Goal: Task Accomplishment & Management: Use online tool/utility

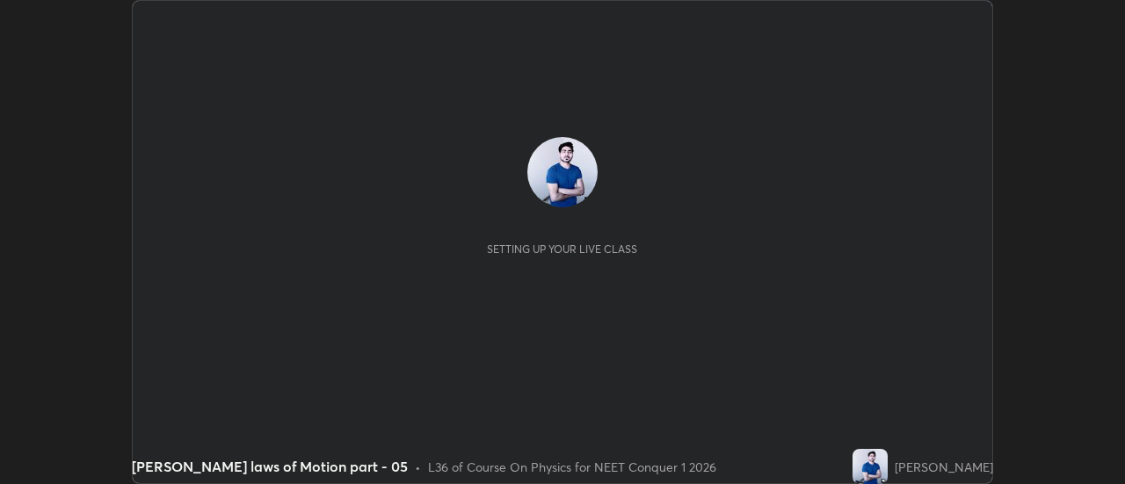
scroll to position [484, 1124]
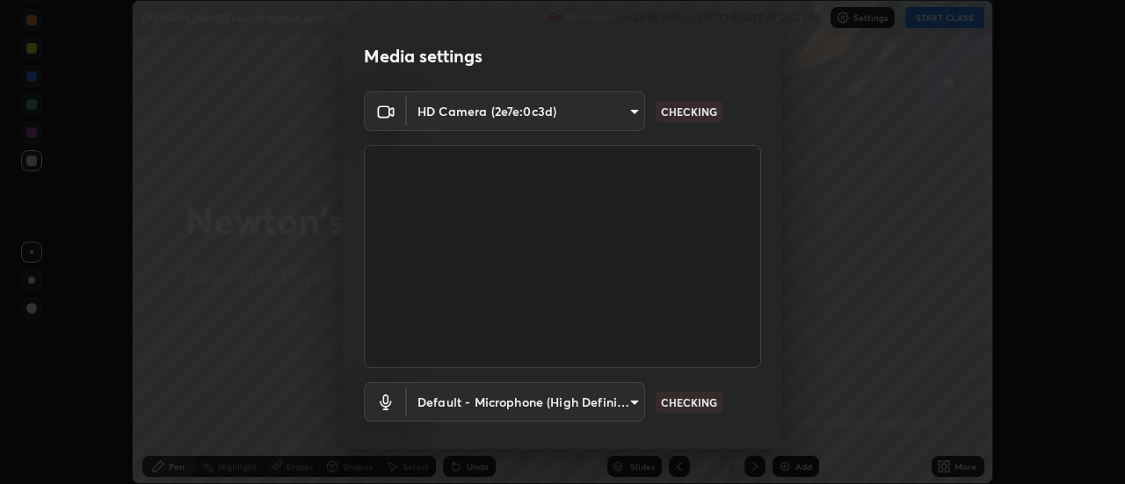
type input "e2aa400b7bb40988937289f1826270d99bb774d75893401bafd8ee5ef144e594"
click at [620, 405] on body "Erase all [PERSON_NAME] laws of Motion part - 05 Recording WAS SCHEDULED TO STA…" at bounding box center [562, 242] width 1125 height 484
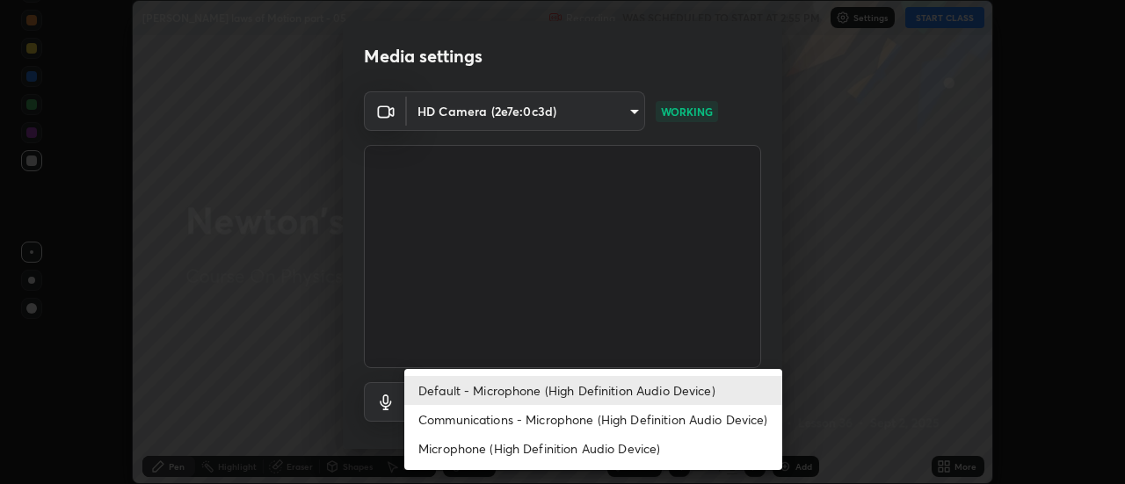
click at [584, 418] on li "Communications - Microphone (High Definition Audio Device)" at bounding box center [593, 419] width 378 height 29
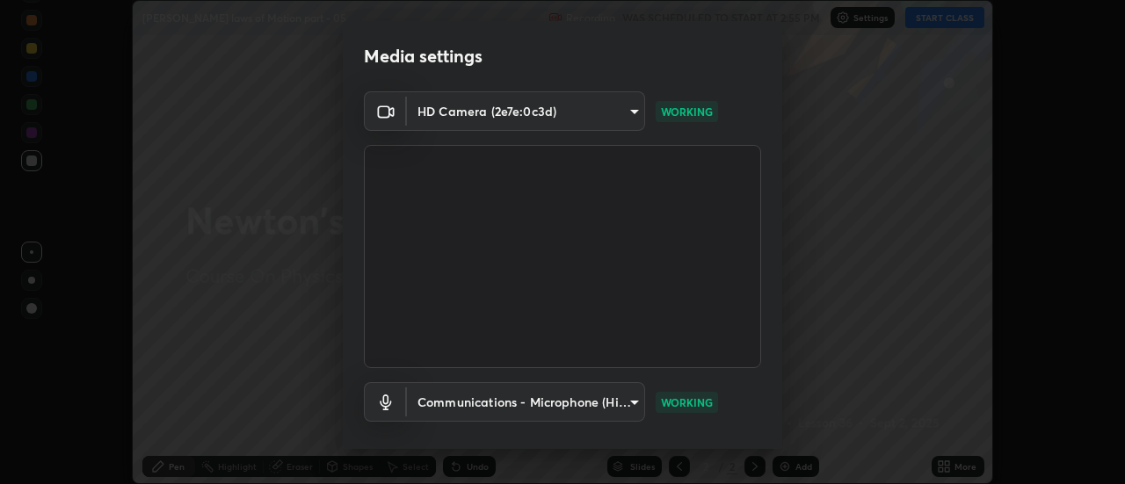
click at [631, 404] on body "Erase all [PERSON_NAME] laws of Motion part - 05 Recording WAS SCHEDULED TO STA…" at bounding box center [562, 242] width 1125 height 484
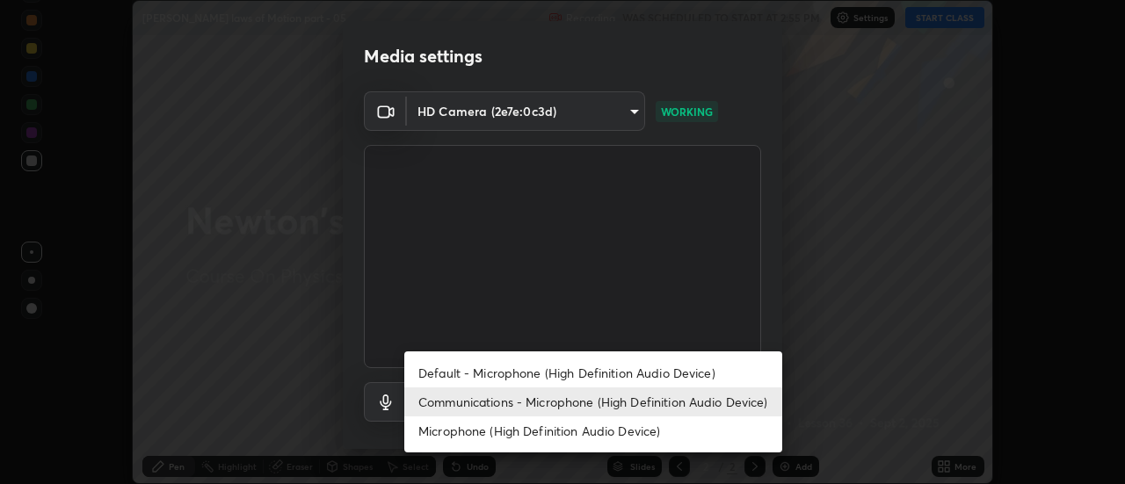
click at [598, 378] on li "Default - Microphone (High Definition Audio Device)" at bounding box center [593, 373] width 378 height 29
type input "default"
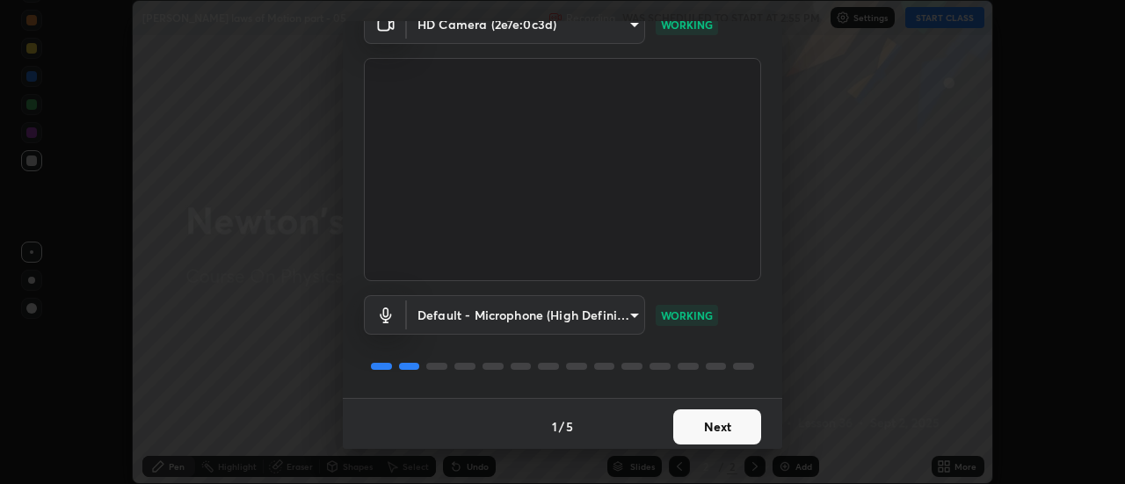
scroll to position [92, 0]
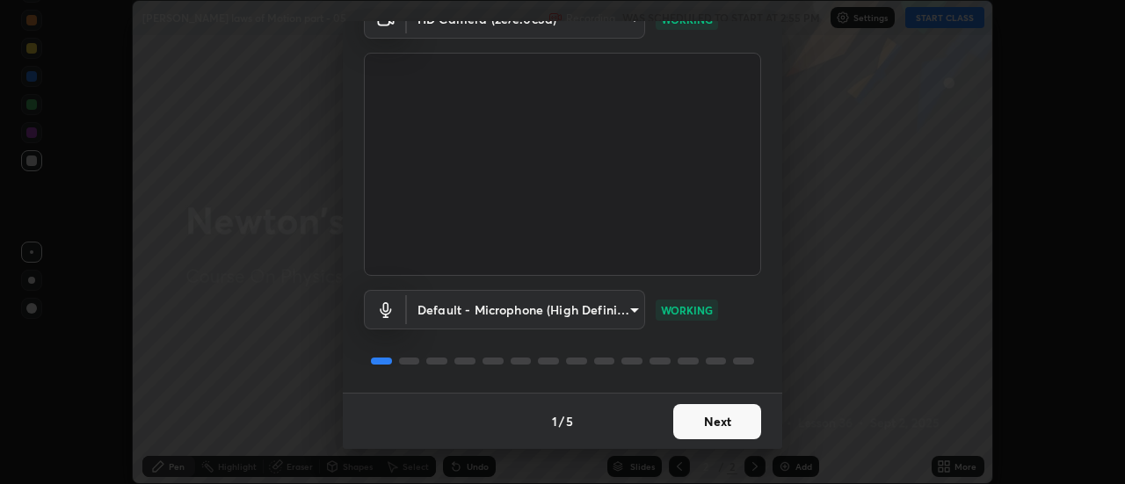
click at [700, 422] on button "Next" at bounding box center [717, 421] width 88 height 35
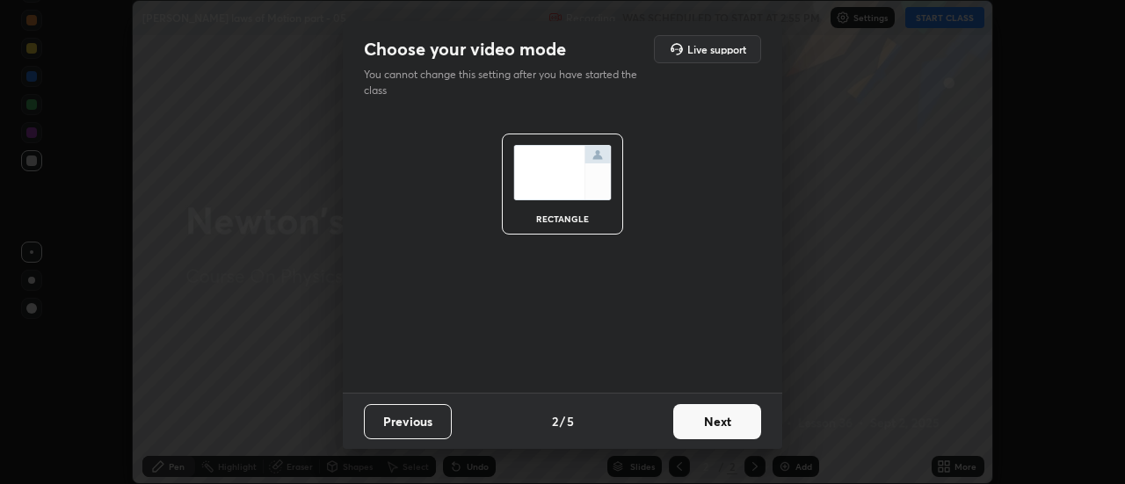
click at [701, 417] on button "Next" at bounding box center [717, 421] width 88 height 35
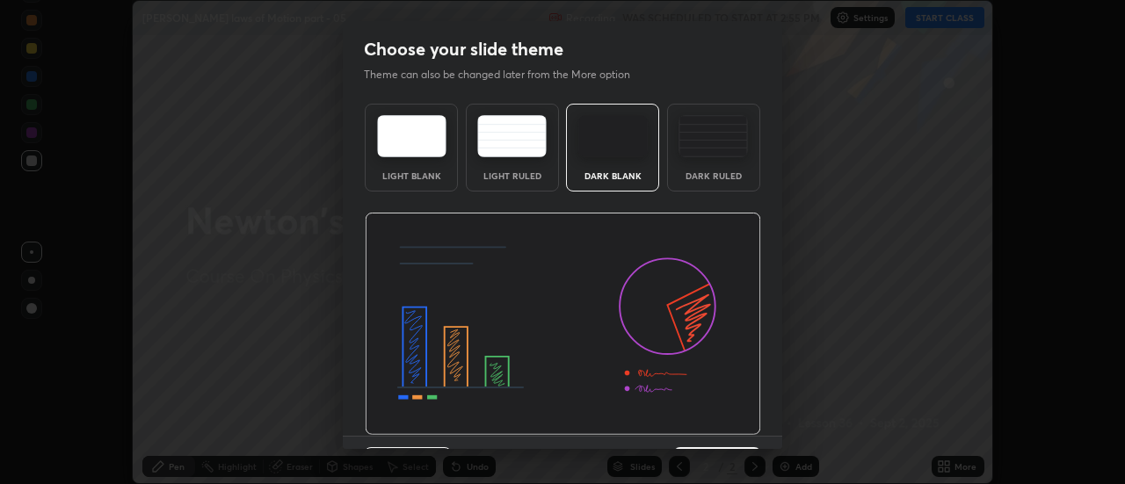
scroll to position [43, 0]
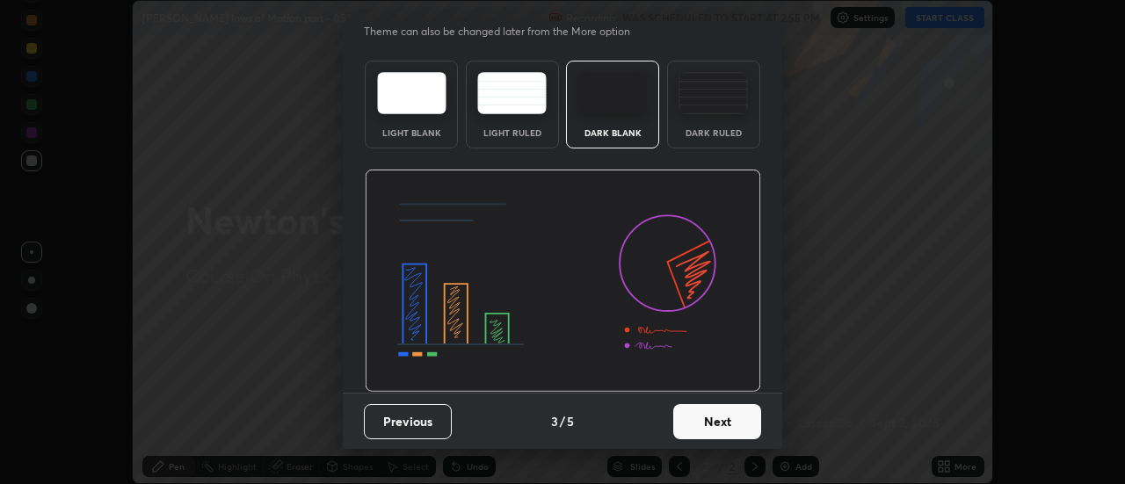
click at [699, 422] on button "Next" at bounding box center [717, 421] width 88 height 35
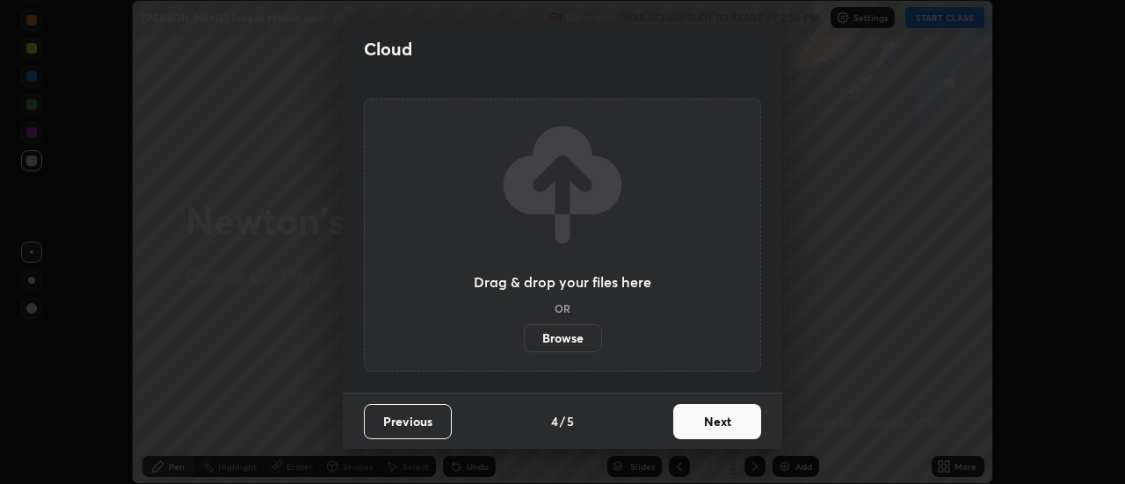
scroll to position [0, 0]
click at [701, 419] on button "Next" at bounding box center [717, 421] width 88 height 35
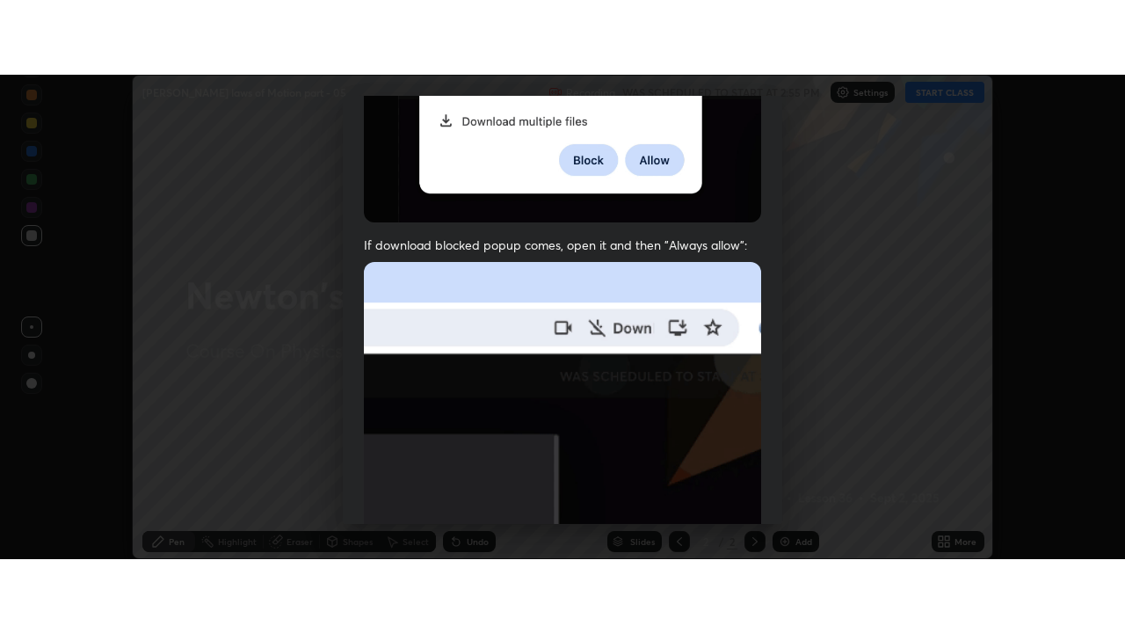
scroll to position [451, 0]
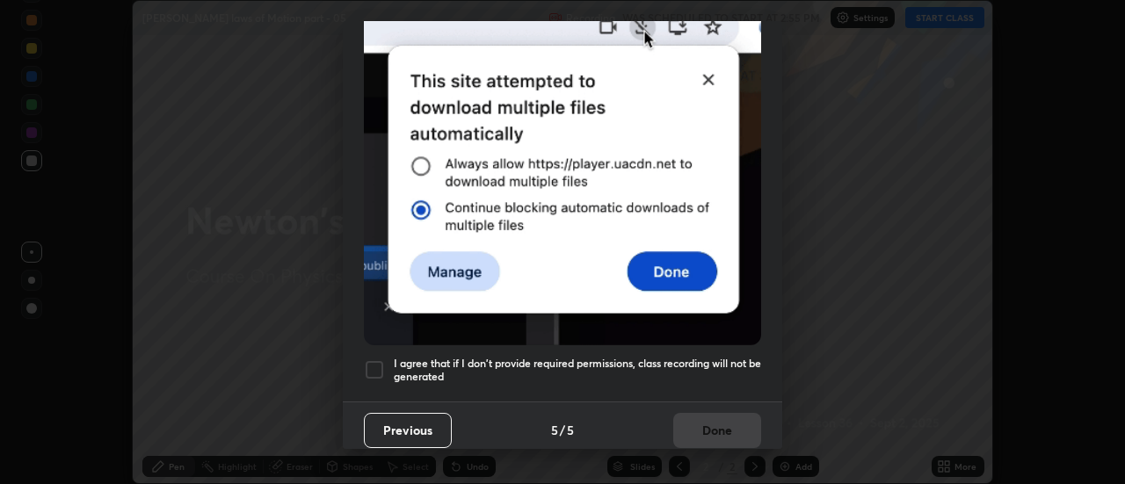
click at [377, 362] on div at bounding box center [374, 369] width 21 height 21
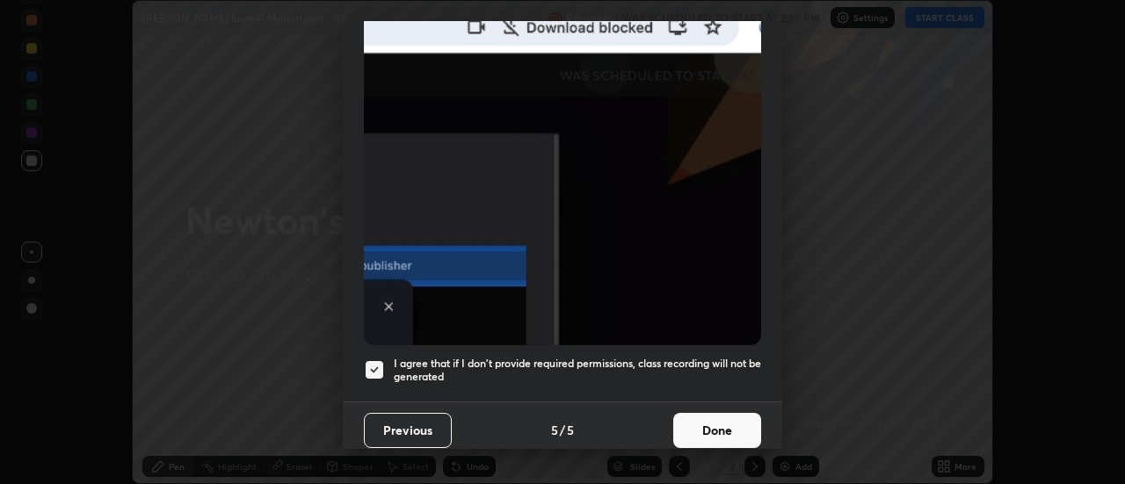
click at [699, 420] on button "Done" at bounding box center [717, 430] width 88 height 35
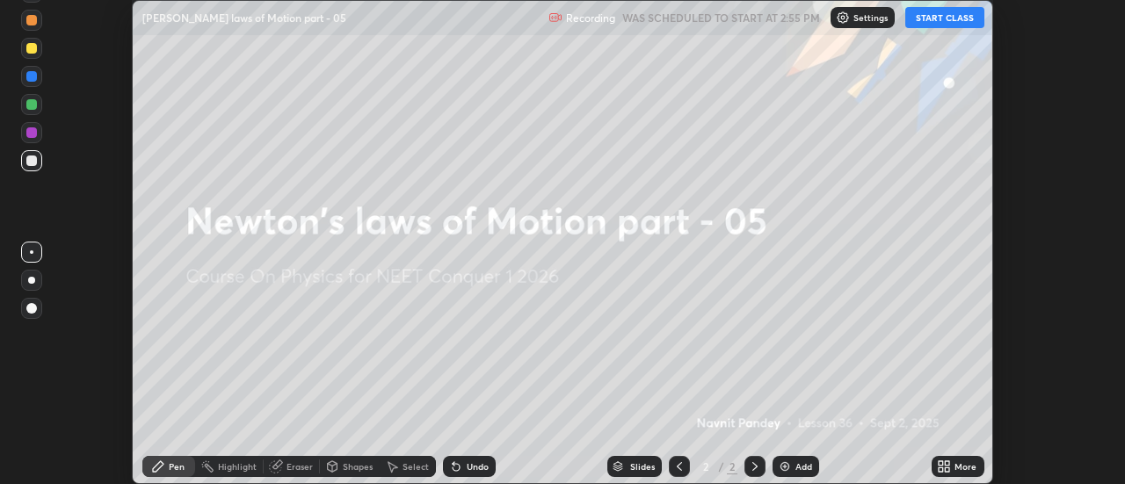
click at [942, 468] on icon at bounding box center [941, 470] width 4 height 4
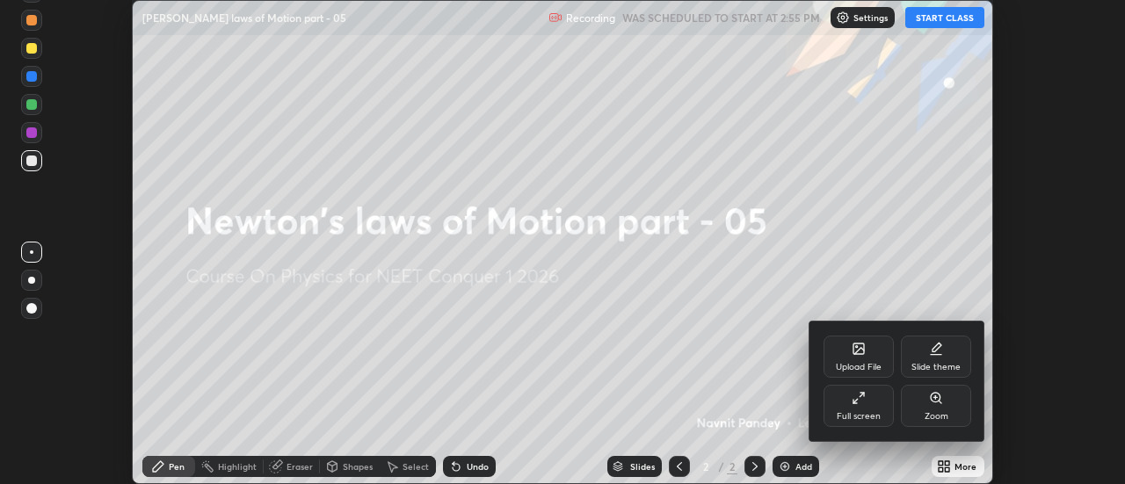
click at [866, 412] on div "Full screen" at bounding box center [859, 416] width 44 height 9
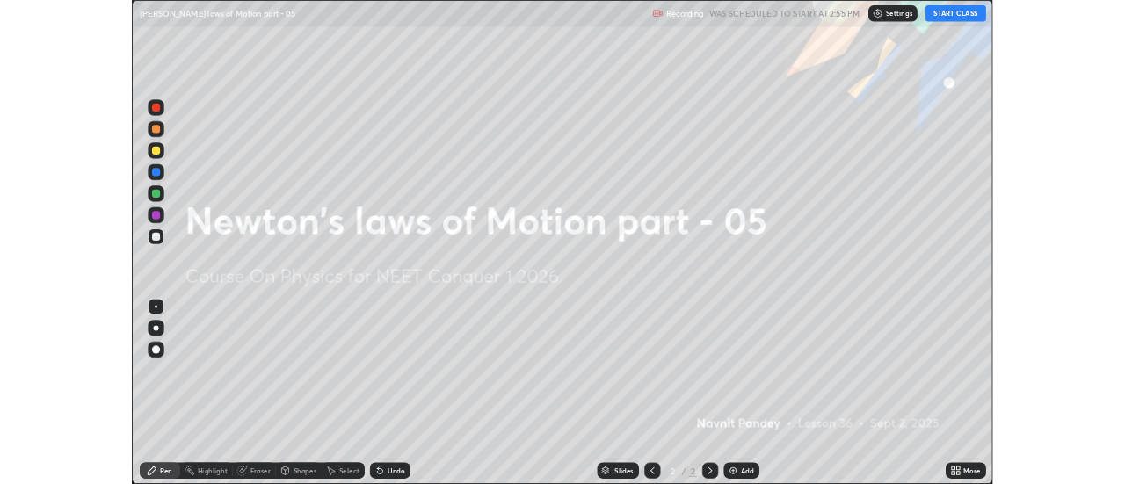
scroll to position [633, 1125]
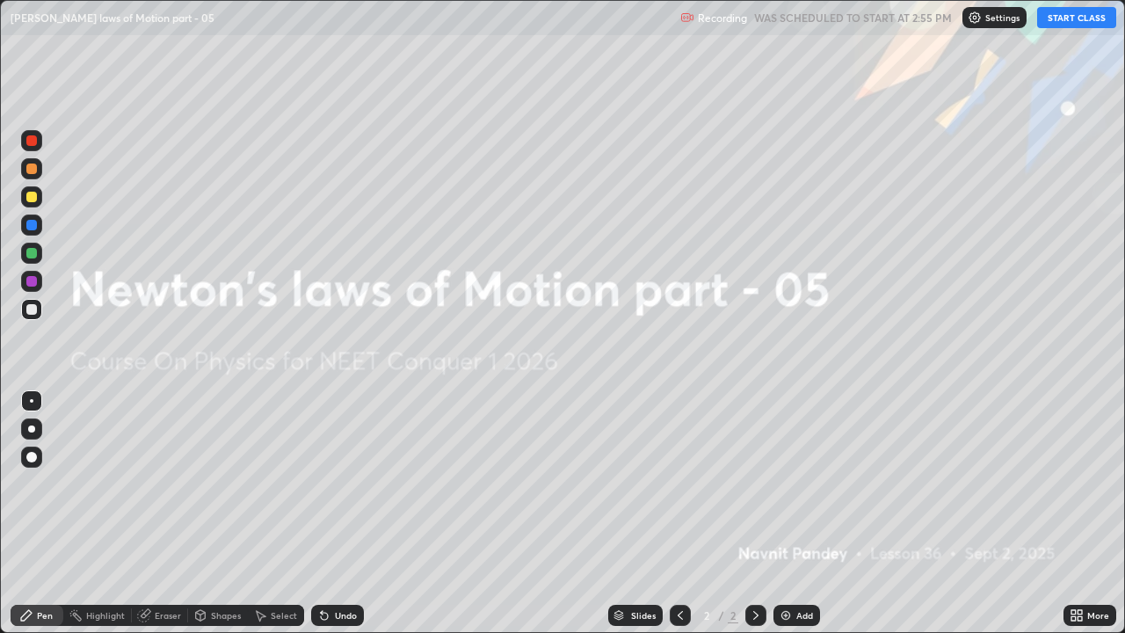
click at [1074, 22] on button "START CLASS" at bounding box center [1076, 17] width 79 height 21
click at [779, 483] on img at bounding box center [786, 615] width 14 height 14
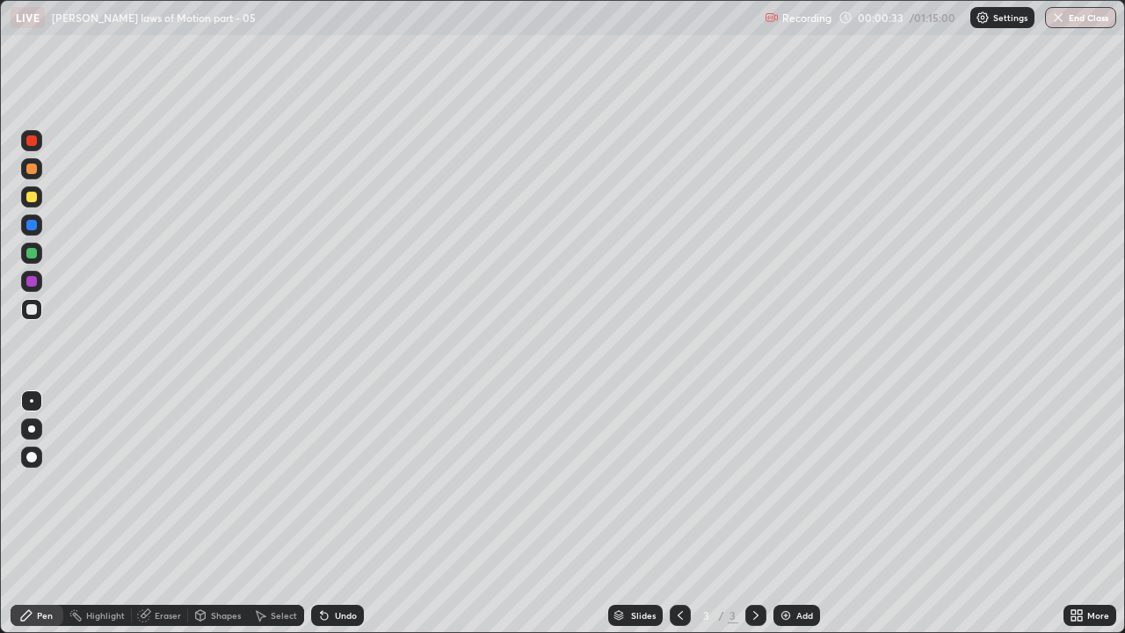
click at [328, 483] on icon at bounding box center [324, 615] width 14 height 14
click at [29, 253] on div at bounding box center [31, 253] width 11 height 11
click at [158, 483] on div "Eraser" at bounding box center [168, 615] width 26 height 9
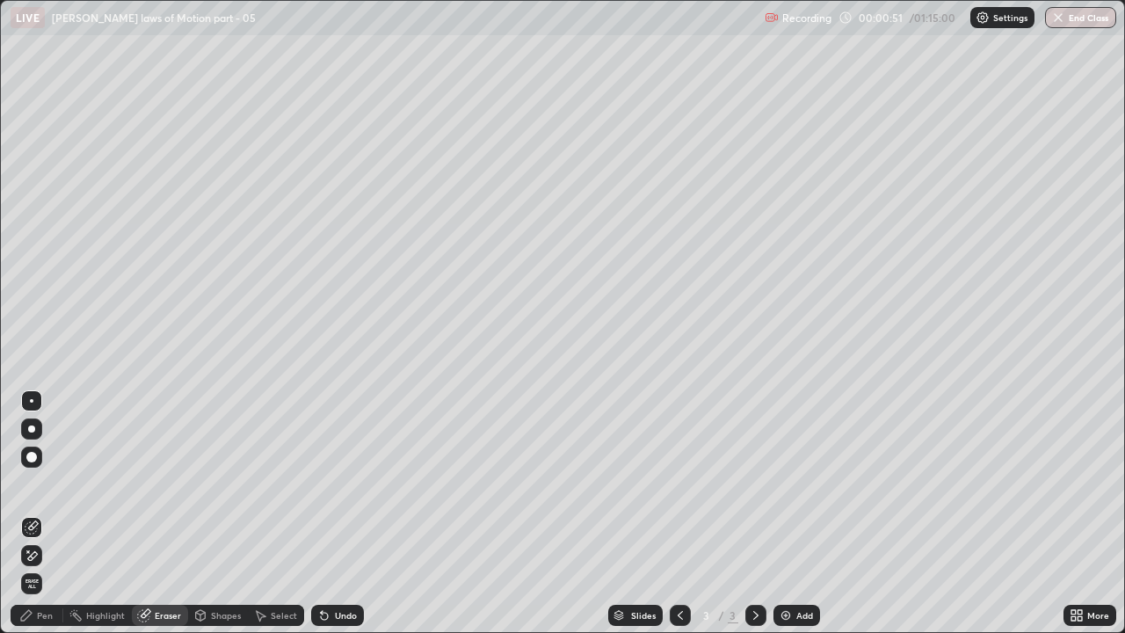
click at [44, 483] on div "Pen" at bounding box center [45, 615] width 16 height 9
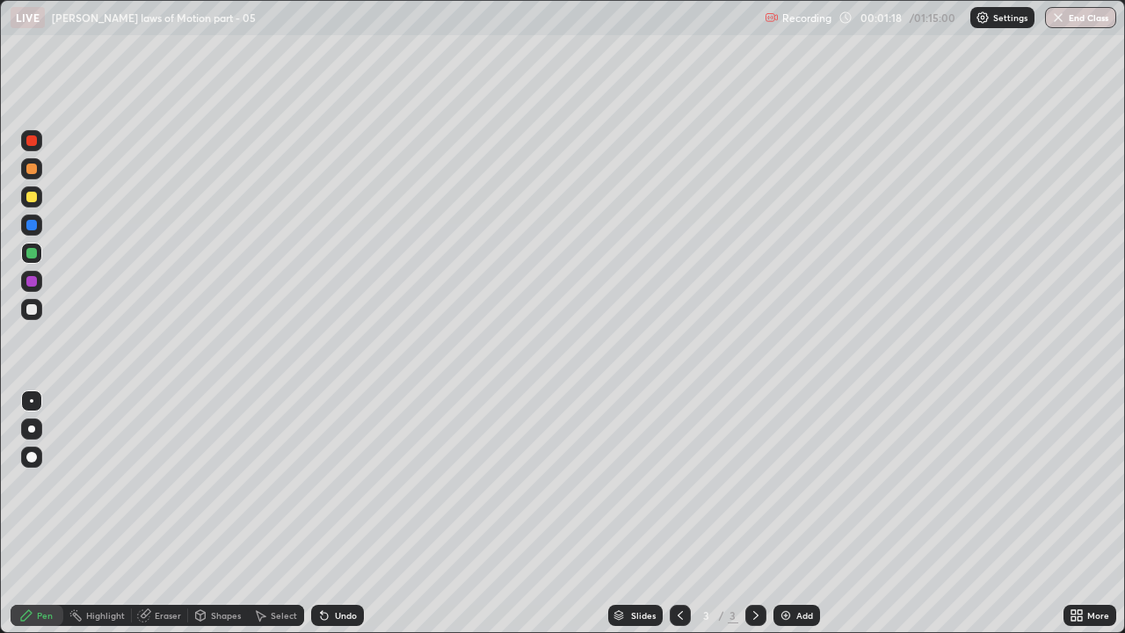
click at [323, 483] on icon at bounding box center [324, 616] width 7 height 7
click at [31, 282] on div at bounding box center [31, 281] width 11 height 11
click at [329, 483] on icon at bounding box center [324, 615] width 14 height 14
click at [29, 256] on div at bounding box center [31, 253] width 11 height 11
click at [784, 483] on img at bounding box center [786, 615] width 14 height 14
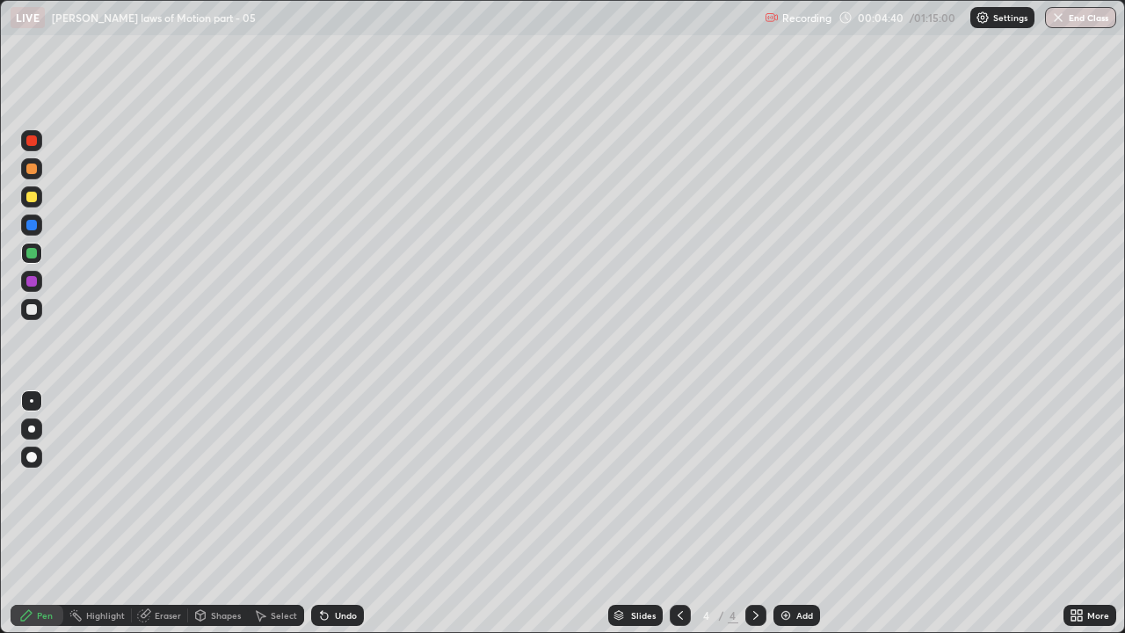
click at [32, 307] on div at bounding box center [31, 309] width 11 height 11
click at [336, 483] on div "Undo" at bounding box center [346, 615] width 22 height 9
click at [340, 483] on div "Undo" at bounding box center [346, 615] width 22 height 9
click at [33, 255] on div at bounding box center [31, 253] width 11 height 11
click at [31, 254] on div at bounding box center [31, 253] width 11 height 11
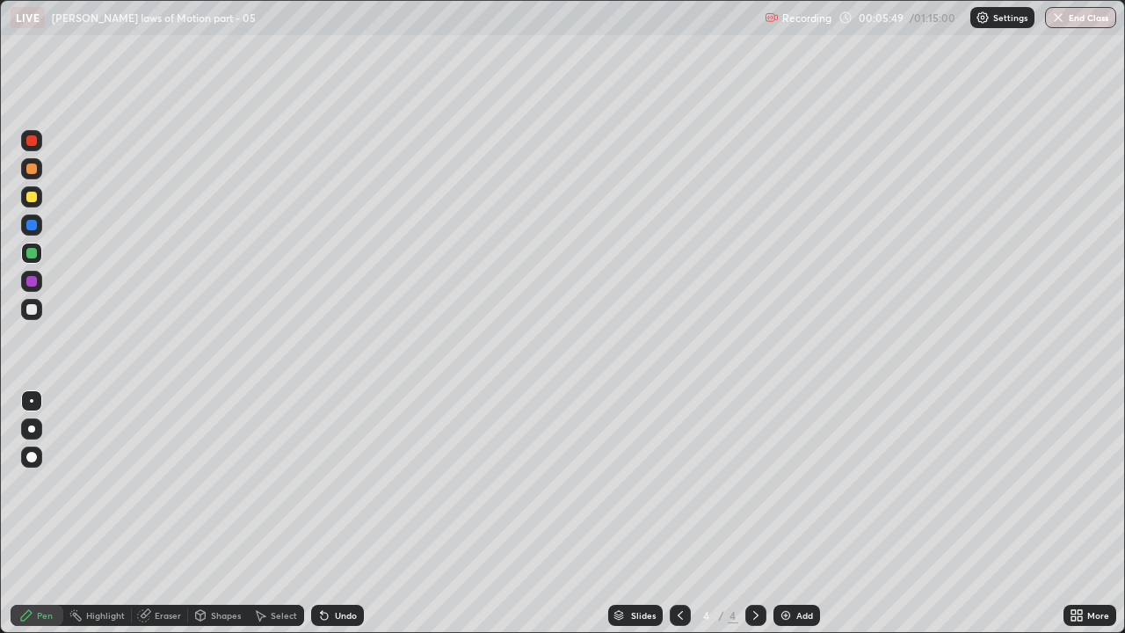
click at [33, 300] on div at bounding box center [31, 309] width 21 height 21
click at [33, 227] on div at bounding box center [31, 225] width 11 height 11
click at [32, 314] on div at bounding box center [31, 309] width 11 height 11
click at [32, 250] on div at bounding box center [31, 253] width 11 height 11
click at [169, 483] on div "Eraser" at bounding box center [168, 615] width 26 height 9
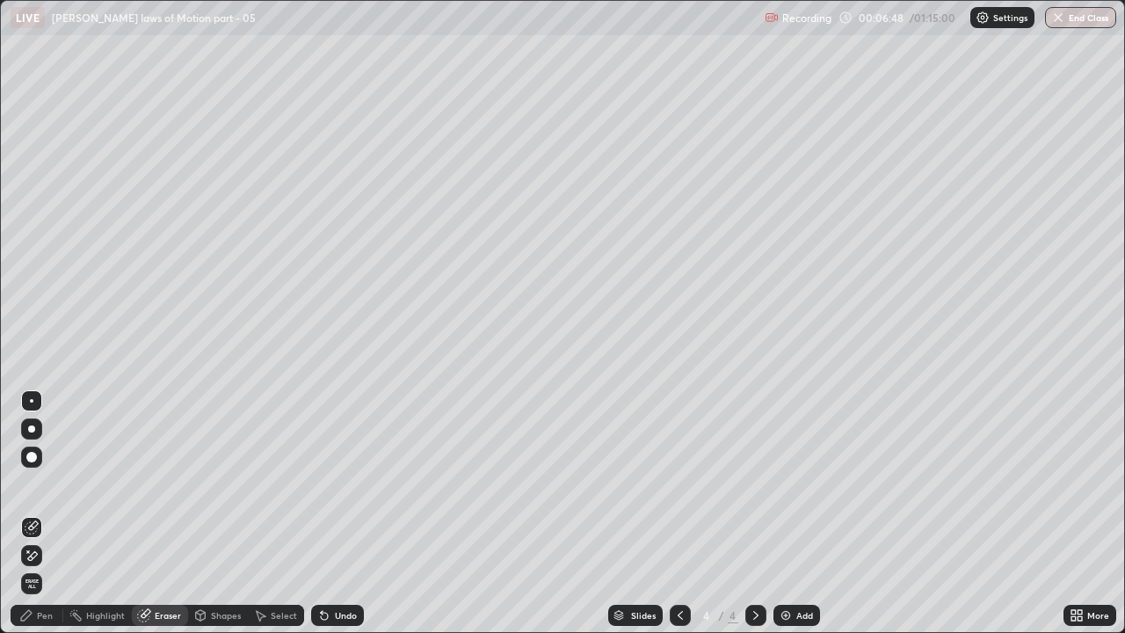
click at [55, 483] on div "Pen" at bounding box center [37, 615] width 53 height 21
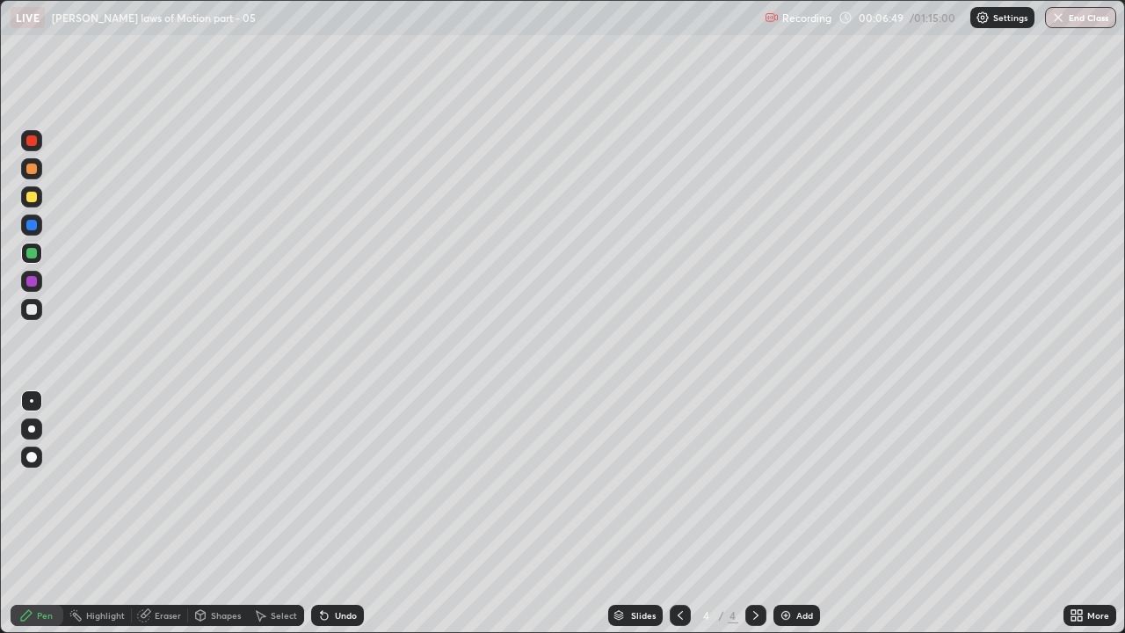
click at [34, 222] on div at bounding box center [31, 225] width 11 height 11
click at [34, 308] on div at bounding box center [31, 309] width 11 height 11
click at [786, 483] on img at bounding box center [786, 615] width 14 height 14
click at [35, 312] on div at bounding box center [31, 309] width 11 height 11
click at [323, 483] on icon at bounding box center [324, 616] width 7 height 7
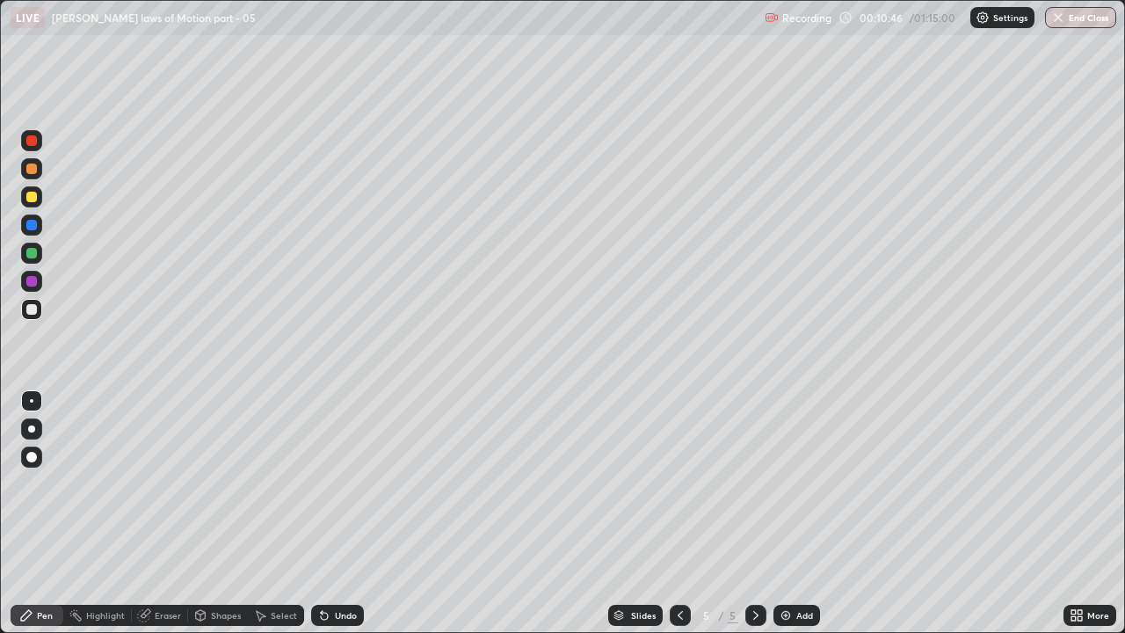
click at [330, 483] on div "Undo" at bounding box center [337, 615] width 53 height 21
click at [28, 257] on div at bounding box center [31, 253] width 11 height 11
click at [328, 483] on icon at bounding box center [324, 615] width 14 height 14
click at [36, 224] on div at bounding box center [31, 225] width 11 height 11
click at [159, 483] on div "Eraser" at bounding box center [160, 615] width 56 height 21
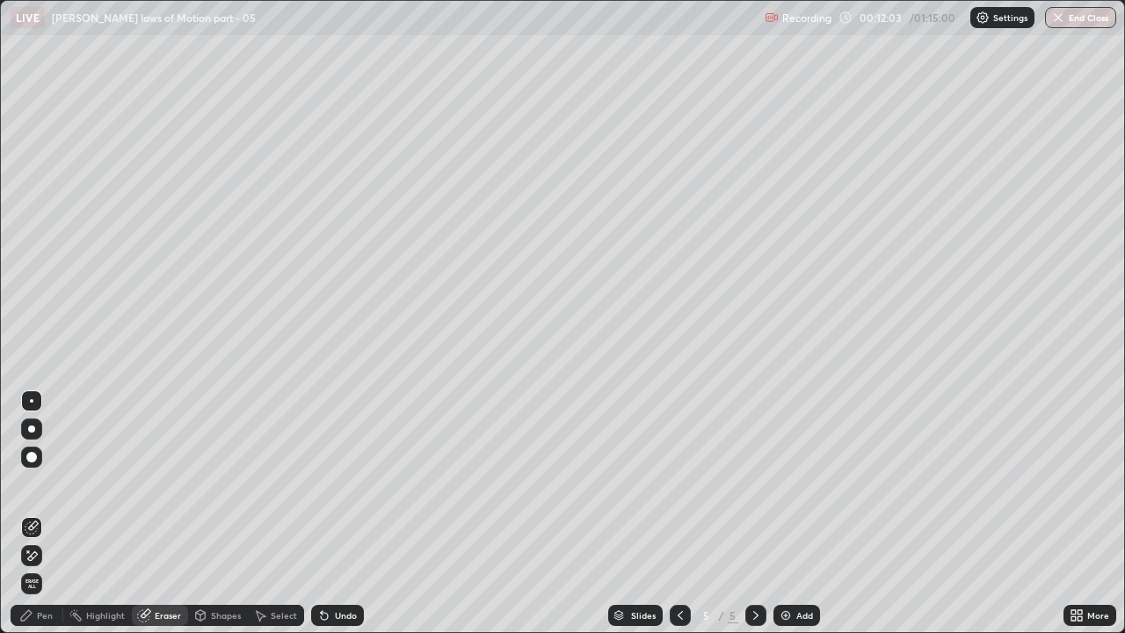
click at [45, 483] on div "Pen" at bounding box center [45, 615] width 16 height 9
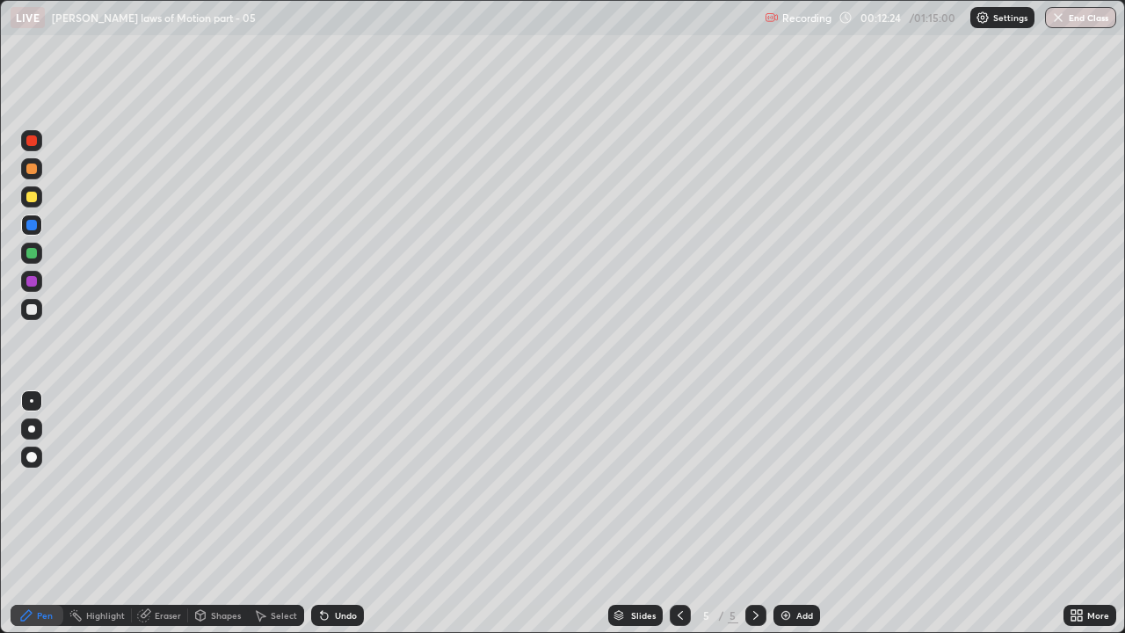
click at [28, 280] on div at bounding box center [31, 281] width 11 height 11
click at [35, 311] on div at bounding box center [31, 309] width 11 height 11
click at [30, 250] on div at bounding box center [31, 253] width 11 height 11
click at [151, 483] on div "Eraser" at bounding box center [160, 615] width 56 height 21
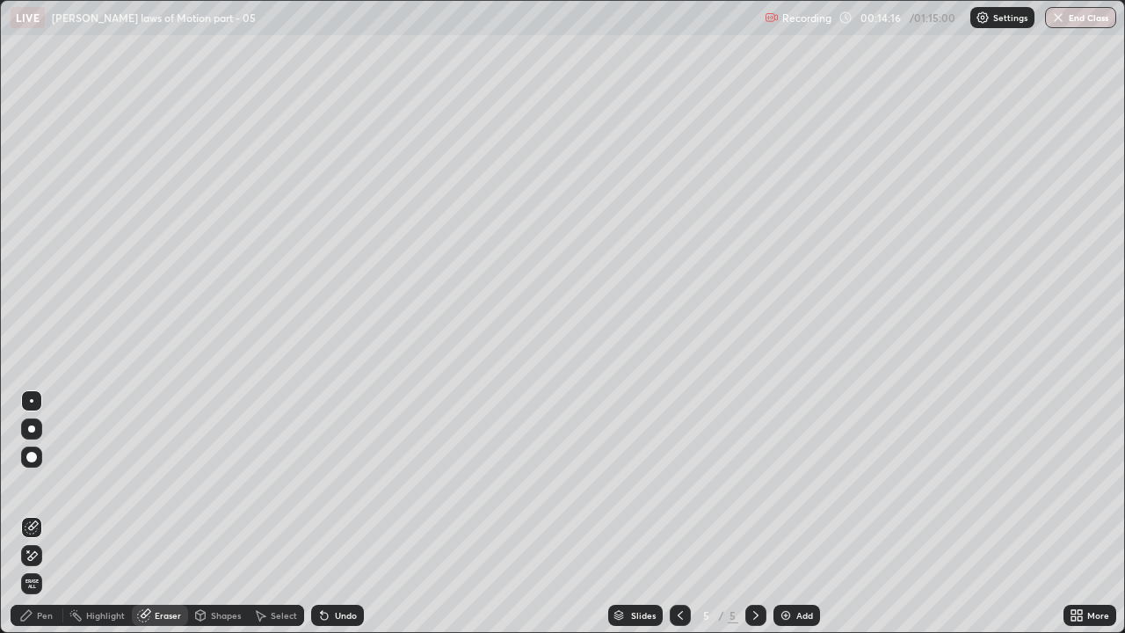
click at [42, 483] on div "Pen" at bounding box center [45, 615] width 16 height 9
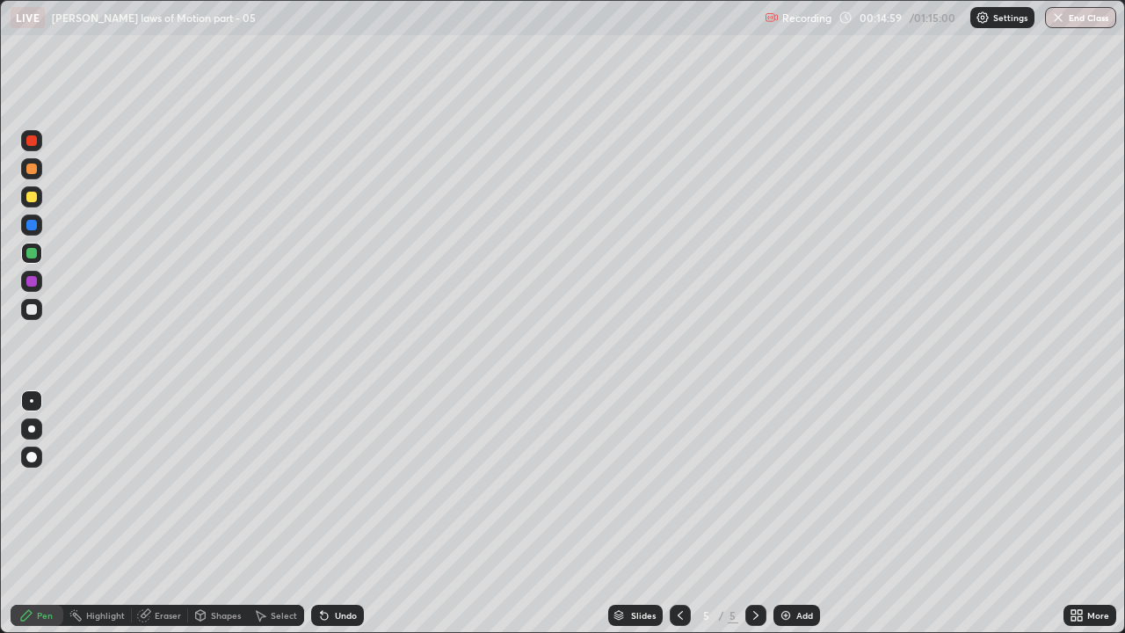
click at [30, 312] on div at bounding box center [31, 309] width 11 height 11
click at [322, 483] on icon at bounding box center [324, 616] width 7 height 7
click at [33, 225] on div at bounding box center [31, 225] width 11 height 11
click at [787, 483] on img at bounding box center [786, 615] width 14 height 14
click at [32, 309] on div at bounding box center [31, 309] width 11 height 11
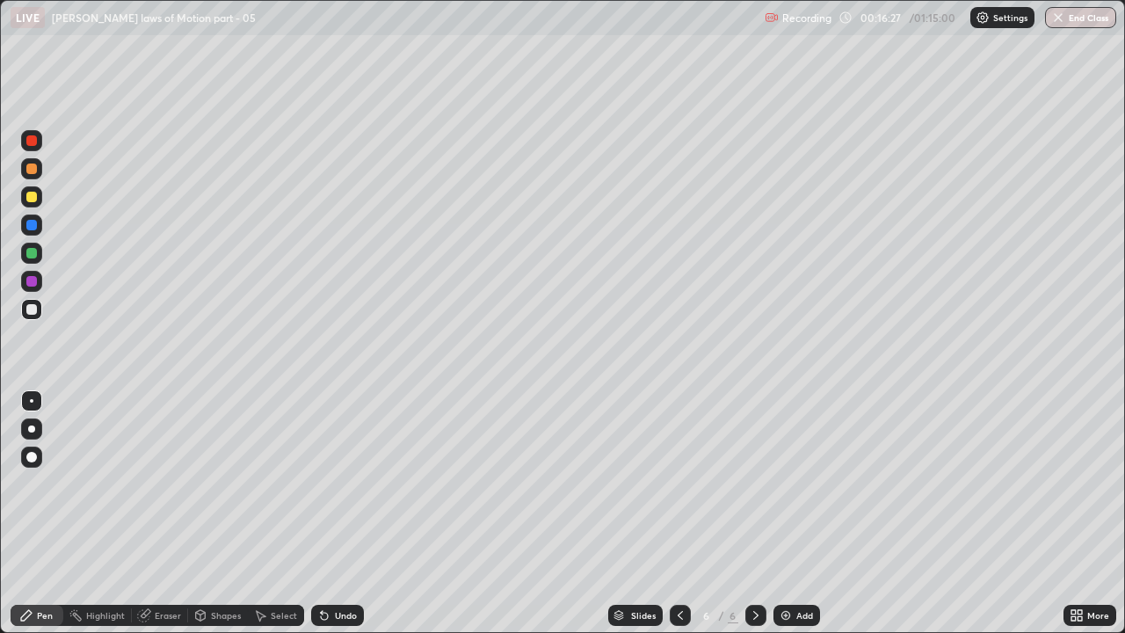
click at [33, 249] on div at bounding box center [31, 253] width 11 height 11
click at [30, 283] on div at bounding box center [31, 281] width 11 height 11
click at [35, 282] on div at bounding box center [31, 281] width 11 height 11
click at [786, 483] on img at bounding box center [786, 615] width 14 height 14
click at [29, 304] on div at bounding box center [31, 309] width 11 height 11
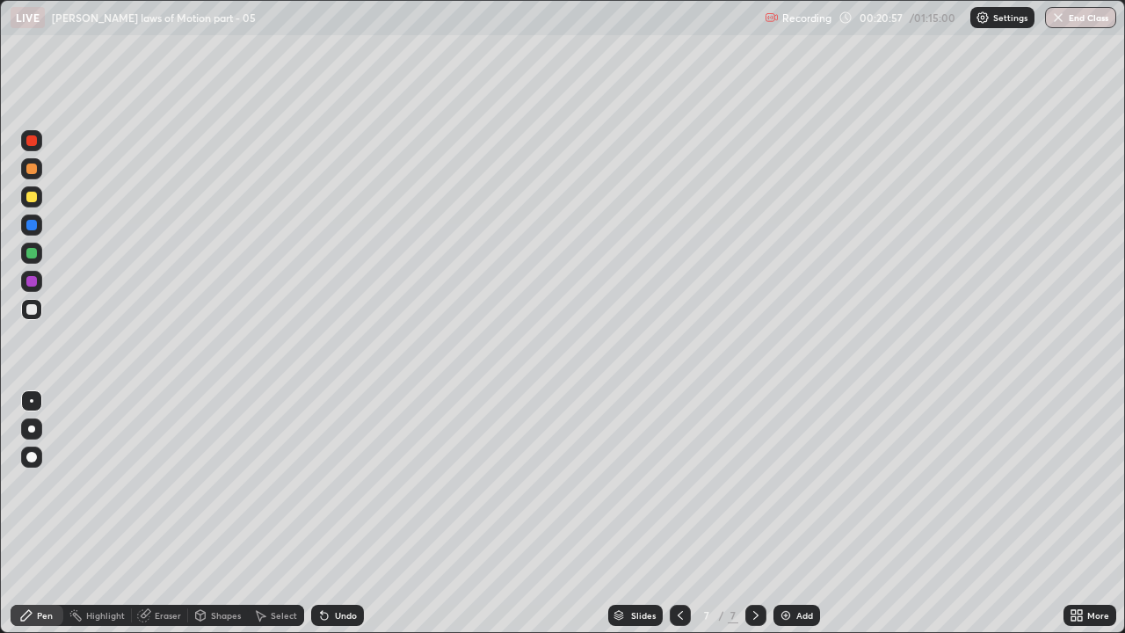
click at [335, 483] on div "Undo" at bounding box center [346, 615] width 22 height 9
click at [28, 253] on div at bounding box center [31, 253] width 11 height 11
click at [32, 227] on div at bounding box center [31, 225] width 11 height 11
click at [330, 483] on div "Undo" at bounding box center [337, 615] width 53 height 21
click at [329, 483] on div "Undo" at bounding box center [337, 615] width 53 height 21
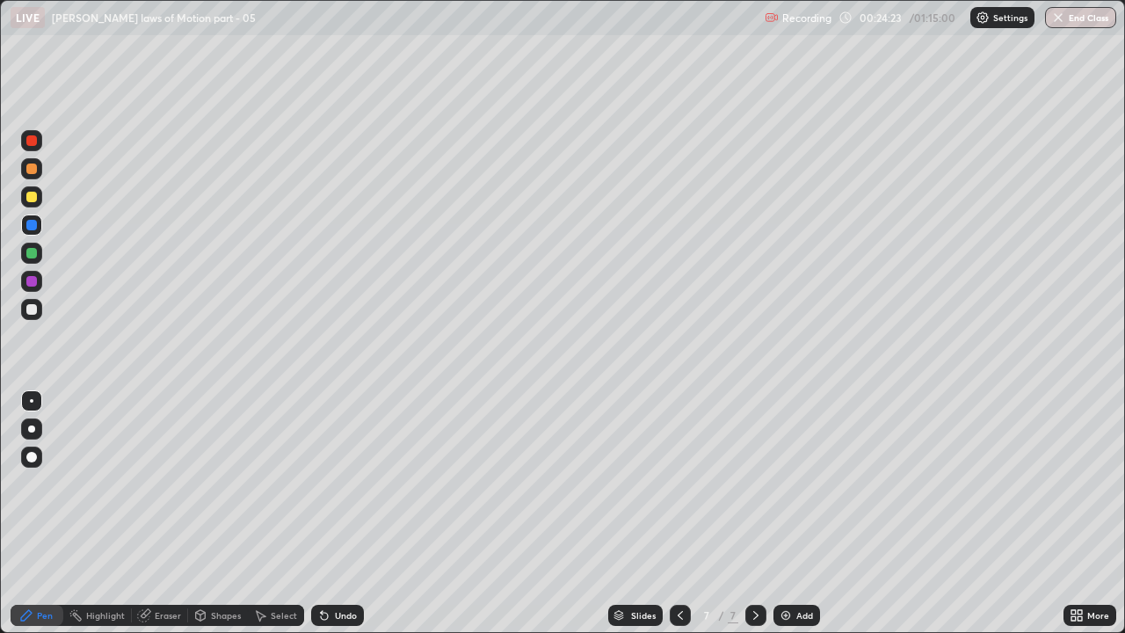
click at [33, 281] on div at bounding box center [31, 281] width 11 height 11
click at [787, 483] on img at bounding box center [786, 615] width 14 height 14
click at [33, 229] on div at bounding box center [31, 225] width 11 height 11
click at [28, 257] on div at bounding box center [31, 253] width 11 height 11
click at [33, 283] on div at bounding box center [31, 281] width 11 height 11
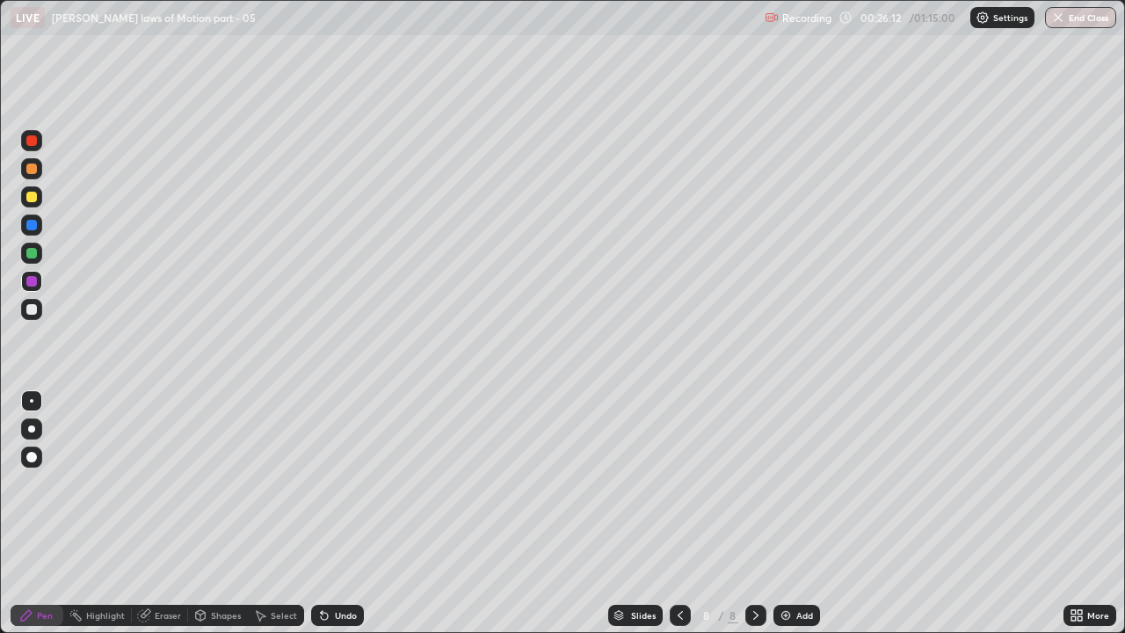
click at [31, 251] on div at bounding box center [31, 253] width 11 height 11
click at [27, 308] on div at bounding box center [31, 309] width 11 height 11
click at [29, 254] on div at bounding box center [31, 253] width 11 height 11
click at [328, 483] on icon at bounding box center [324, 615] width 14 height 14
click at [87, 483] on div "Highlight" at bounding box center [97, 615] width 69 height 21
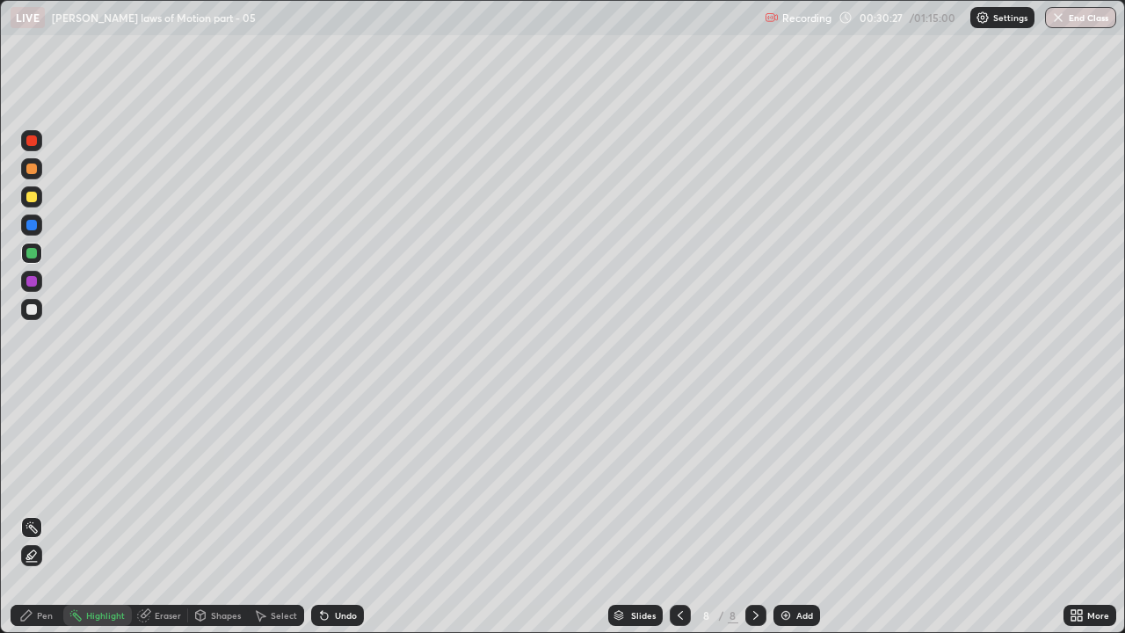
click at [321, 483] on icon at bounding box center [324, 616] width 7 height 7
click at [44, 483] on div "Pen" at bounding box center [45, 615] width 16 height 9
click at [785, 483] on img at bounding box center [786, 615] width 14 height 14
click at [28, 283] on div at bounding box center [31, 281] width 11 height 11
click at [31, 314] on div at bounding box center [31, 309] width 11 height 11
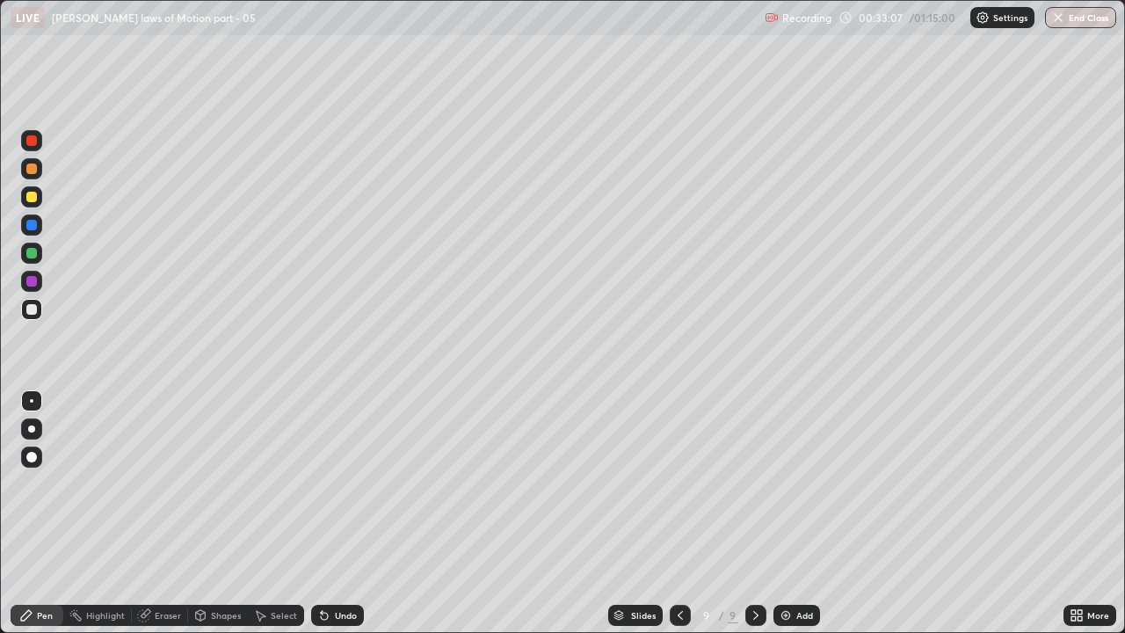
click at [25, 255] on div at bounding box center [31, 253] width 21 height 21
click at [33, 228] on div at bounding box center [31, 225] width 11 height 11
click at [28, 281] on div at bounding box center [31, 281] width 11 height 11
click at [32, 248] on div at bounding box center [31, 253] width 11 height 11
click at [31, 308] on div at bounding box center [31, 309] width 11 height 11
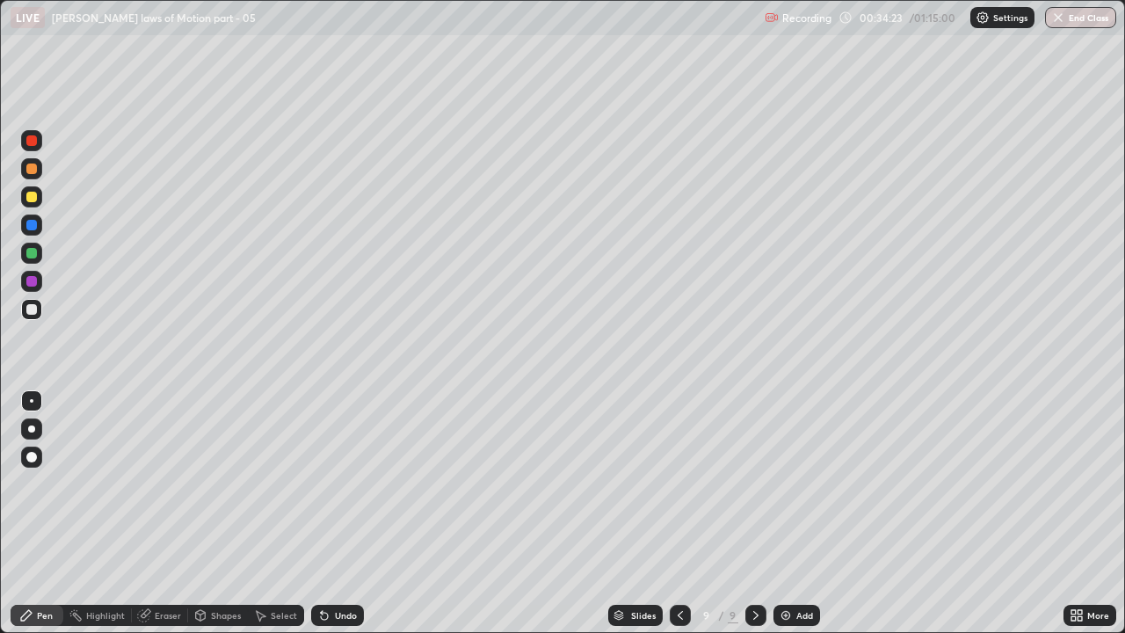
click at [342, 483] on div "Undo" at bounding box center [346, 615] width 22 height 9
click at [341, 483] on div "Undo" at bounding box center [346, 615] width 22 height 9
click at [38, 250] on div at bounding box center [31, 253] width 21 height 21
click at [29, 283] on div at bounding box center [31, 281] width 11 height 11
click at [678, 483] on icon at bounding box center [680, 615] width 14 height 14
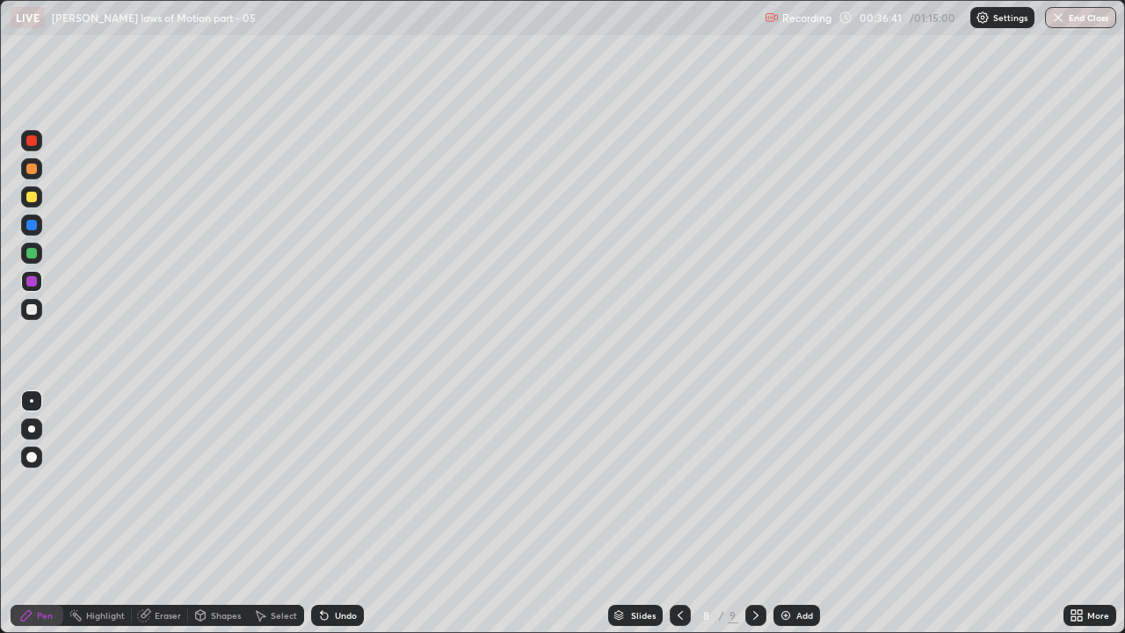
click at [753, 483] on icon at bounding box center [756, 615] width 14 height 14
click at [158, 483] on div "Eraser" at bounding box center [168, 615] width 26 height 9
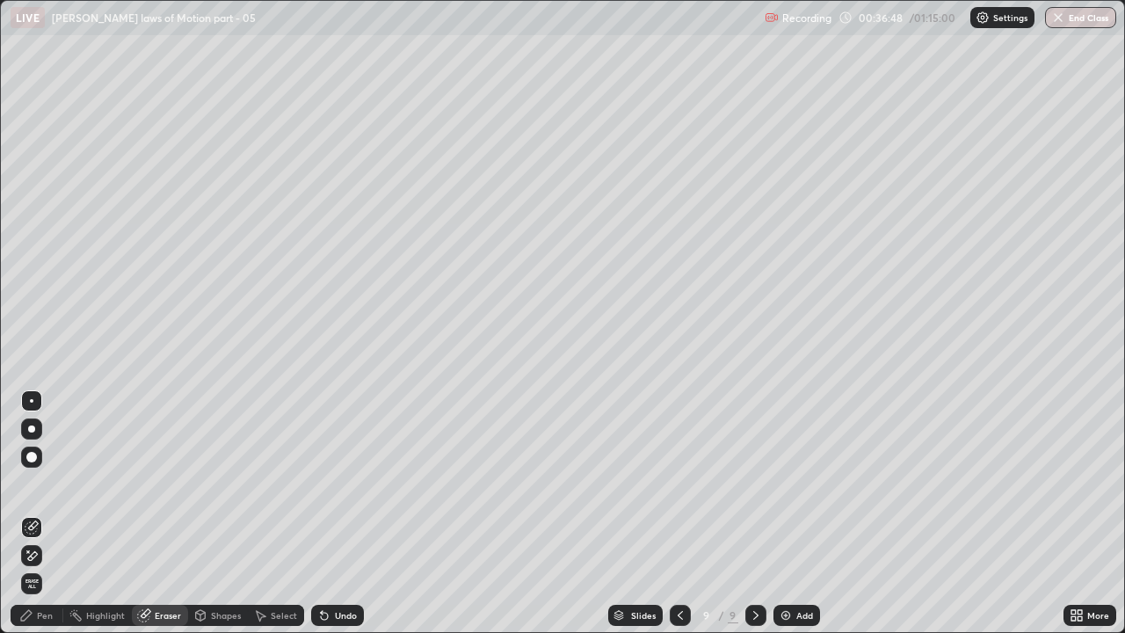
click at [40, 483] on div "Pen" at bounding box center [45, 615] width 16 height 9
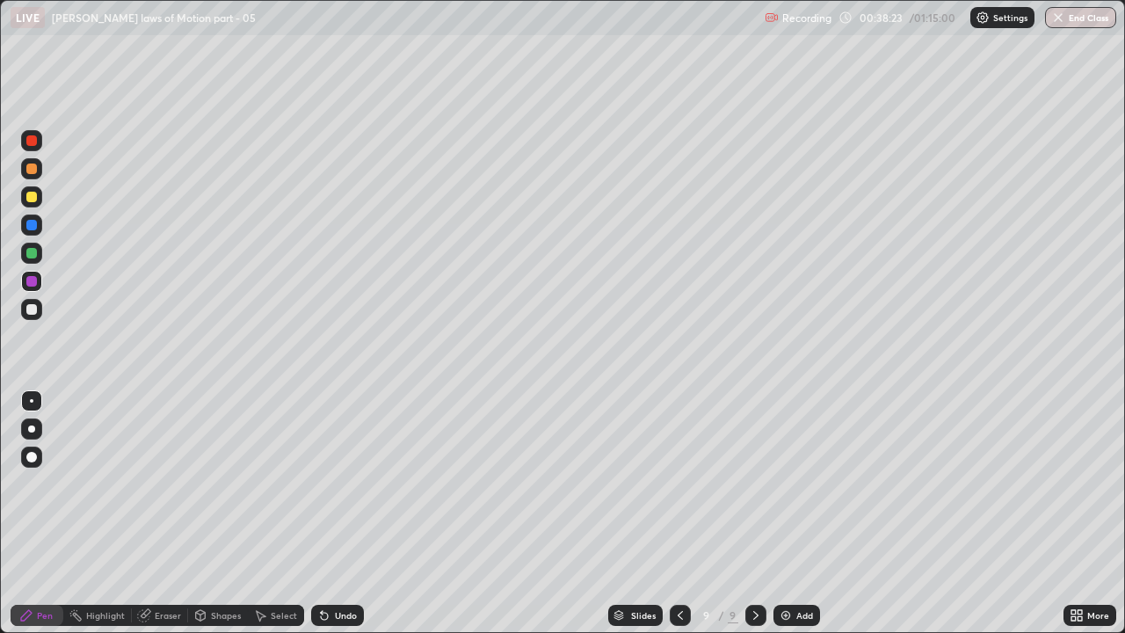
click at [786, 483] on img at bounding box center [786, 615] width 14 height 14
click at [29, 305] on div at bounding box center [31, 309] width 11 height 11
click at [159, 483] on div "Eraser" at bounding box center [168, 615] width 26 height 9
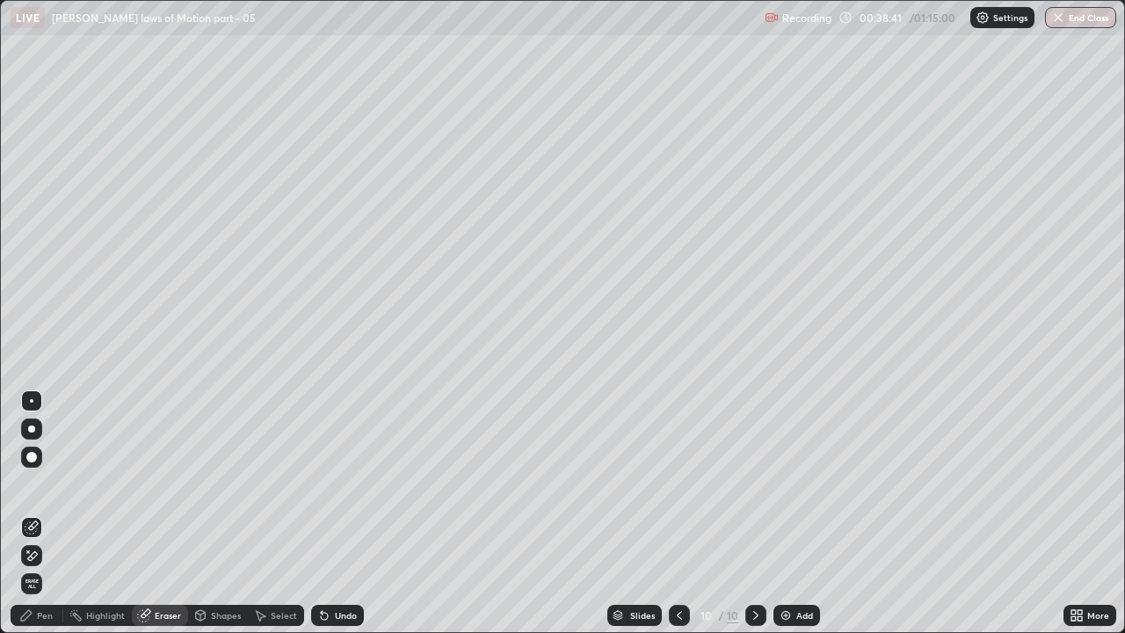
click at [41, 483] on div "Pen" at bounding box center [45, 615] width 16 height 9
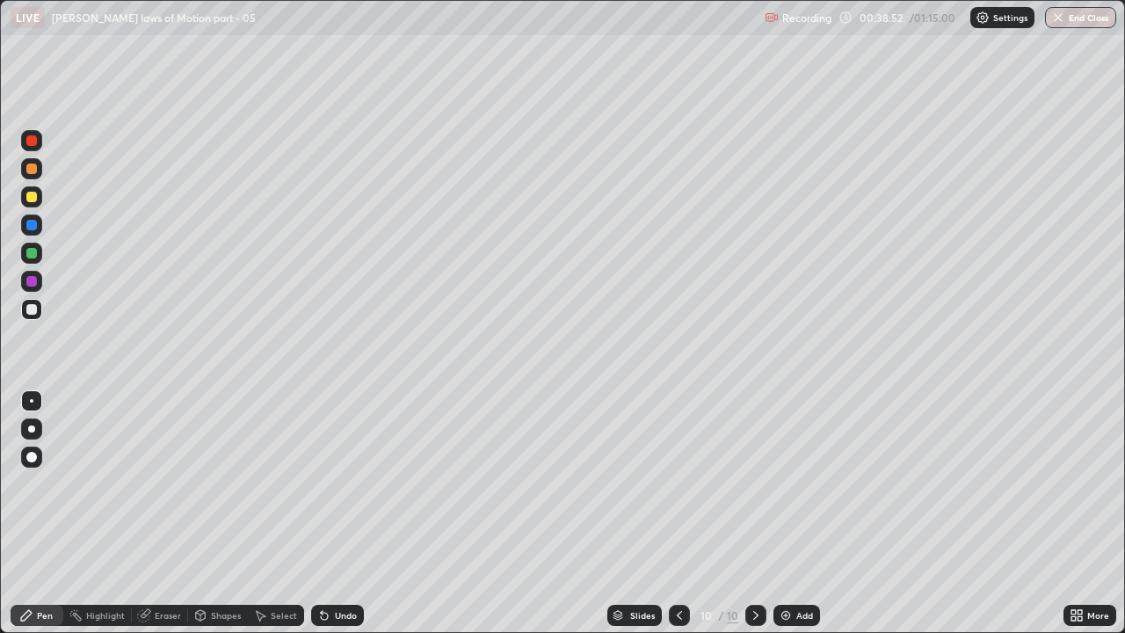
click at [31, 283] on div at bounding box center [31, 281] width 11 height 11
click at [32, 252] on div at bounding box center [31, 253] width 11 height 11
click at [782, 483] on img at bounding box center [786, 615] width 14 height 14
click at [35, 311] on div at bounding box center [31, 309] width 11 height 11
click at [29, 250] on div at bounding box center [31, 253] width 11 height 11
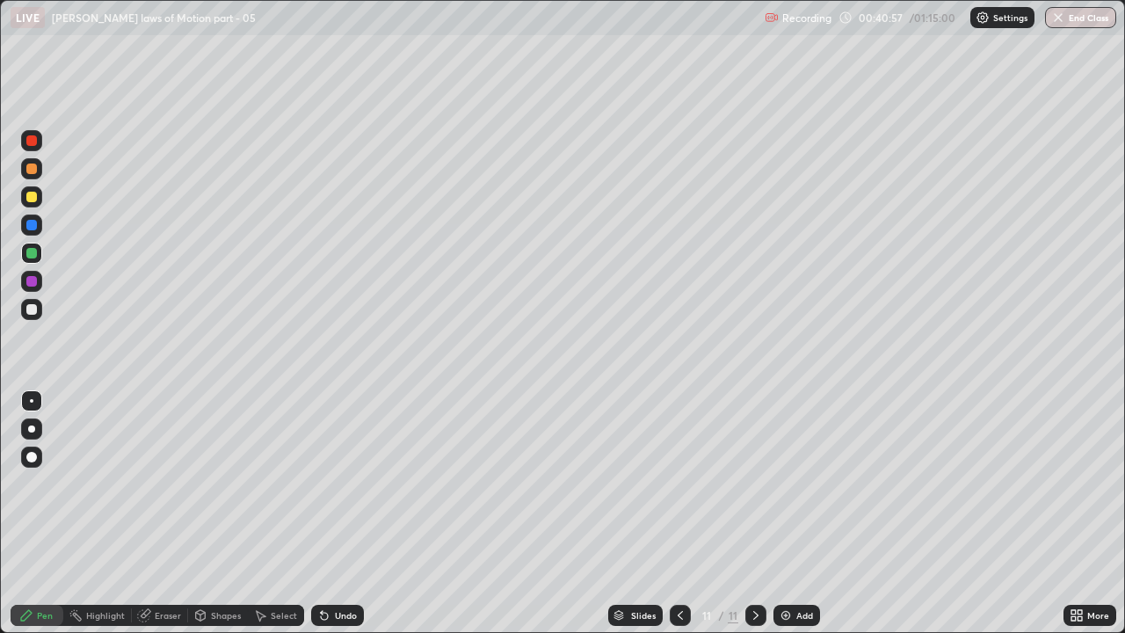
click at [25, 308] on div at bounding box center [31, 309] width 21 height 21
click at [28, 257] on div at bounding box center [31, 253] width 11 height 11
click at [671, 483] on div at bounding box center [680, 615] width 21 height 21
click at [747, 483] on div at bounding box center [755, 615] width 21 height 35
click at [33, 310] on div at bounding box center [31, 309] width 11 height 11
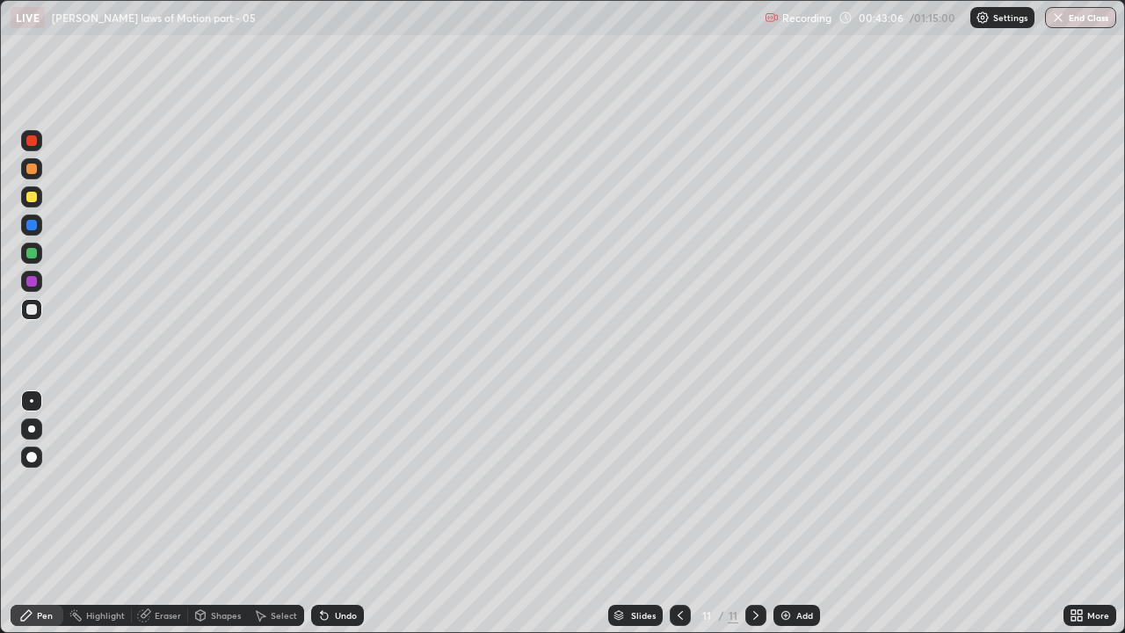
click at [32, 254] on div at bounding box center [31, 253] width 11 height 11
click at [788, 483] on img at bounding box center [786, 615] width 14 height 14
click at [33, 313] on div at bounding box center [31, 309] width 11 height 11
click at [33, 252] on div at bounding box center [31, 253] width 11 height 11
click at [31, 281] on div at bounding box center [31, 281] width 11 height 11
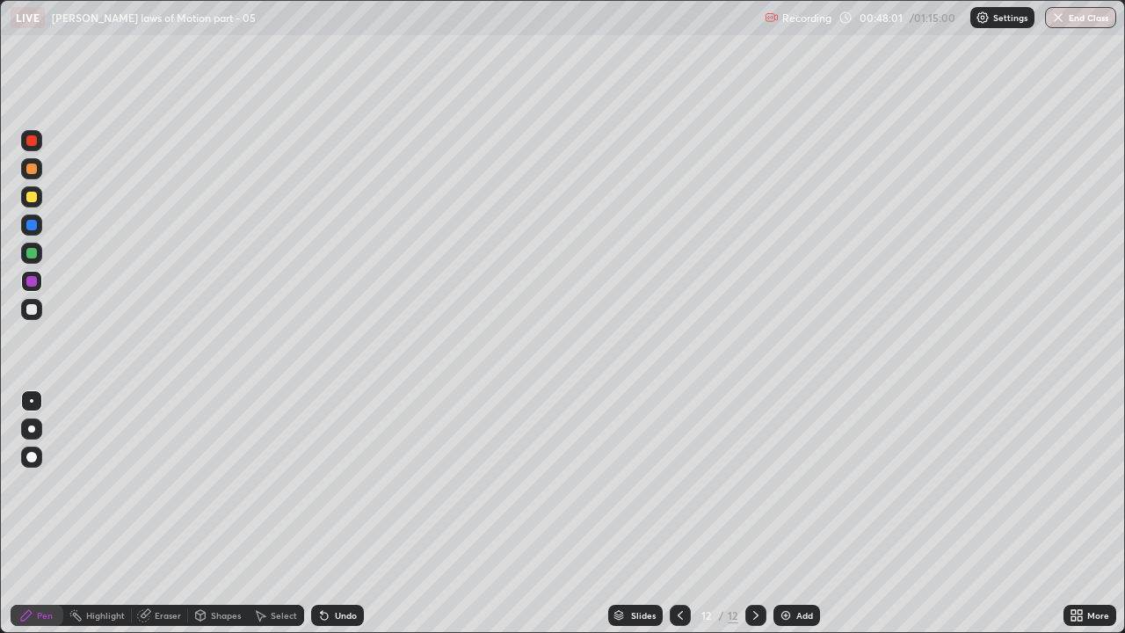
click at [34, 308] on div at bounding box center [31, 309] width 11 height 11
click at [342, 483] on div "Undo" at bounding box center [346, 615] width 22 height 9
click at [32, 252] on div at bounding box center [31, 253] width 11 height 11
click at [780, 483] on img at bounding box center [786, 615] width 14 height 14
click at [681, 483] on icon at bounding box center [680, 615] width 14 height 14
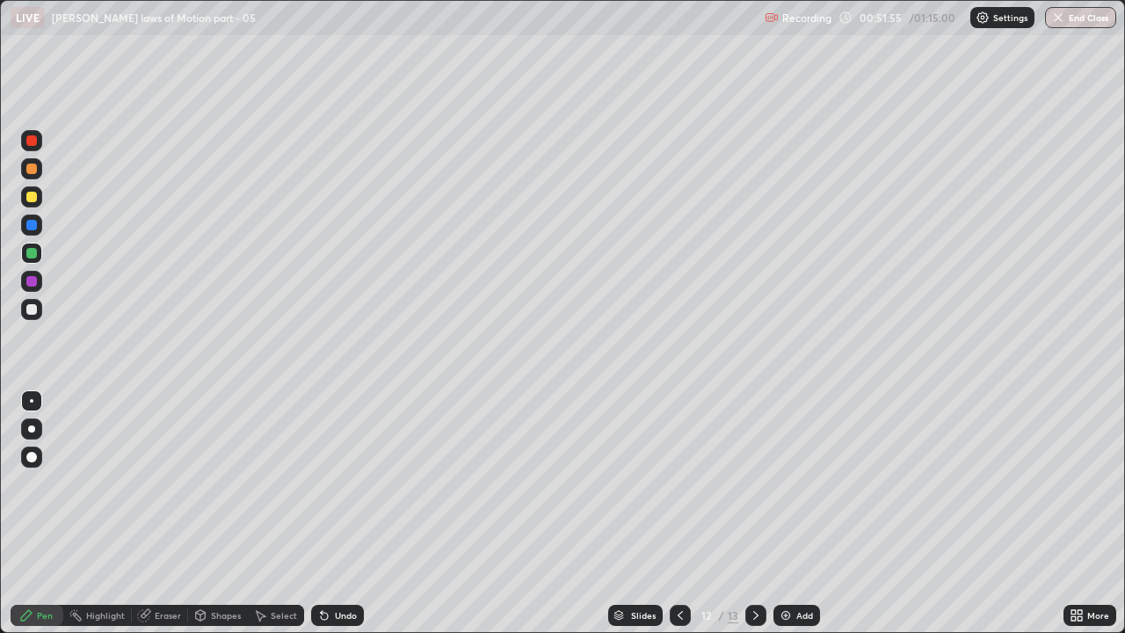
click at [754, 483] on icon at bounding box center [756, 615] width 14 height 14
click at [322, 483] on icon at bounding box center [324, 616] width 7 height 7
click at [678, 483] on icon at bounding box center [680, 615] width 14 height 14
click at [745, 483] on div at bounding box center [755, 615] width 21 height 35
click at [26, 311] on div at bounding box center [31, 309] width 11 height 11
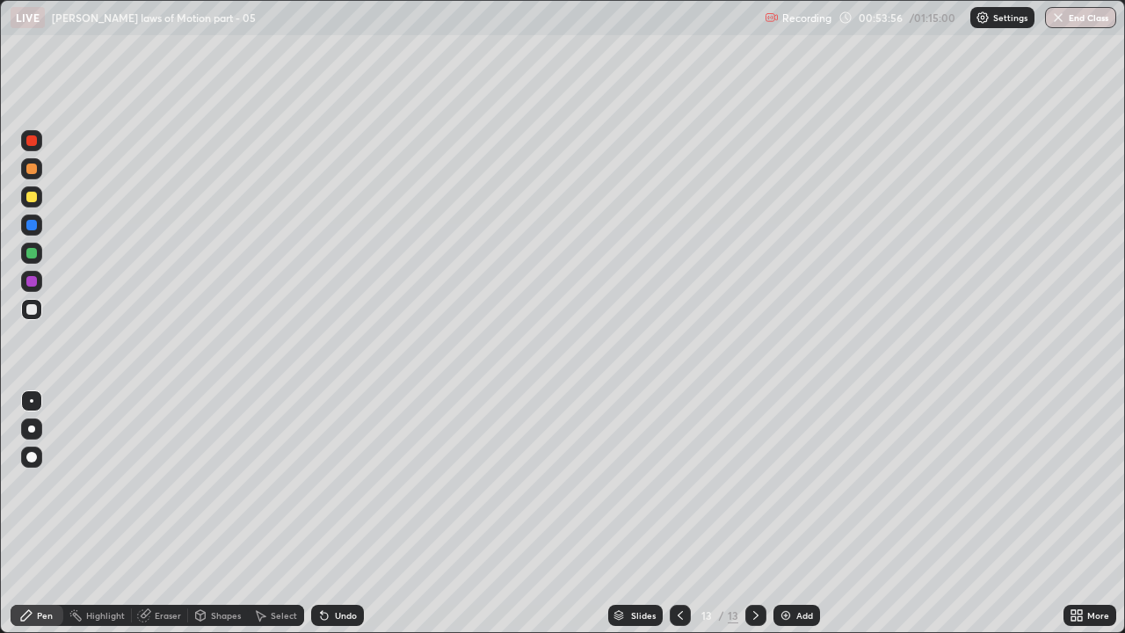
click at [329, 483] on icon at bounding box center [324, 615] width 14 height 14
click at [322, 483] on icon at bounding box center [324, 616] width 7 height 7
click at [327, 483] on icon at bounding box center [324, 615] width 14 height 14
click at [322, 483] on icon at bounding box center [324, 616] width 7 height 7
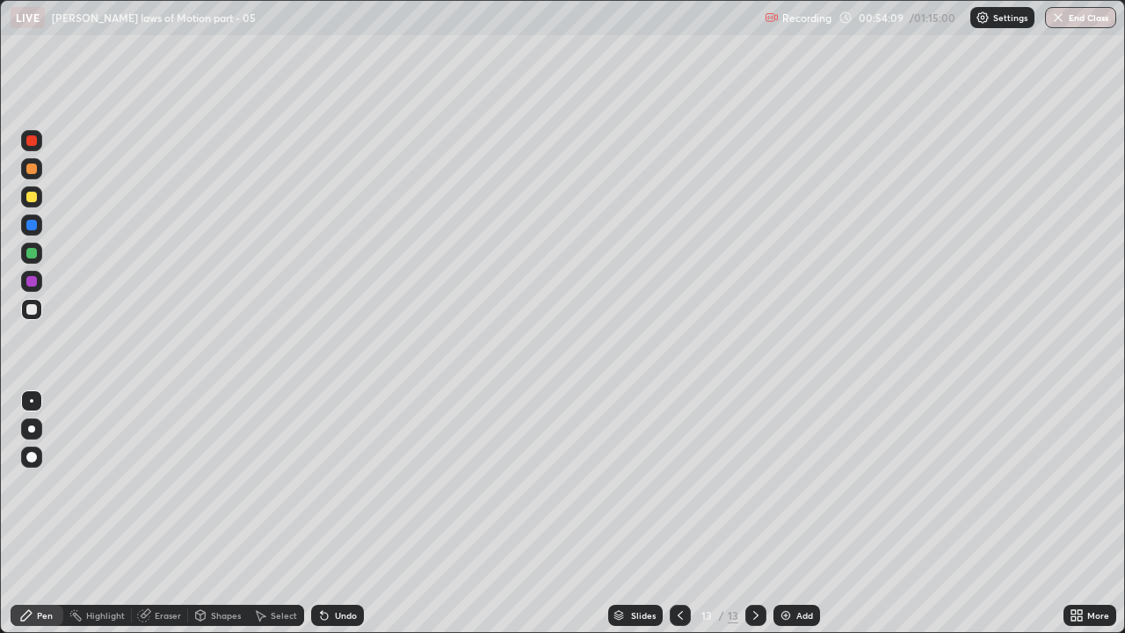
click at [322, 483] on icon at bounding box center [324, 616] width 7 height 7
click at [325, 483] on icon at bounding box center [324, 615] width 14 height 14
click at [156, 483] on div "Eraser" at bounding box center [168, 615] width 26 height 9
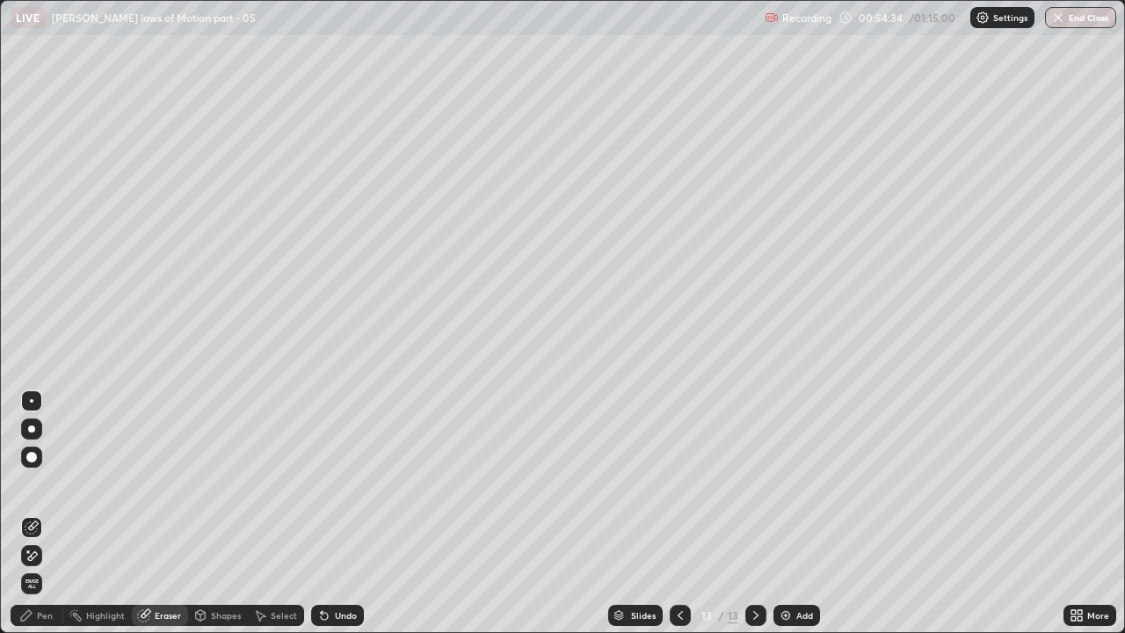
click at [44, 483] on div "Pen" at bounding box center [45, 615] width 16 height 9
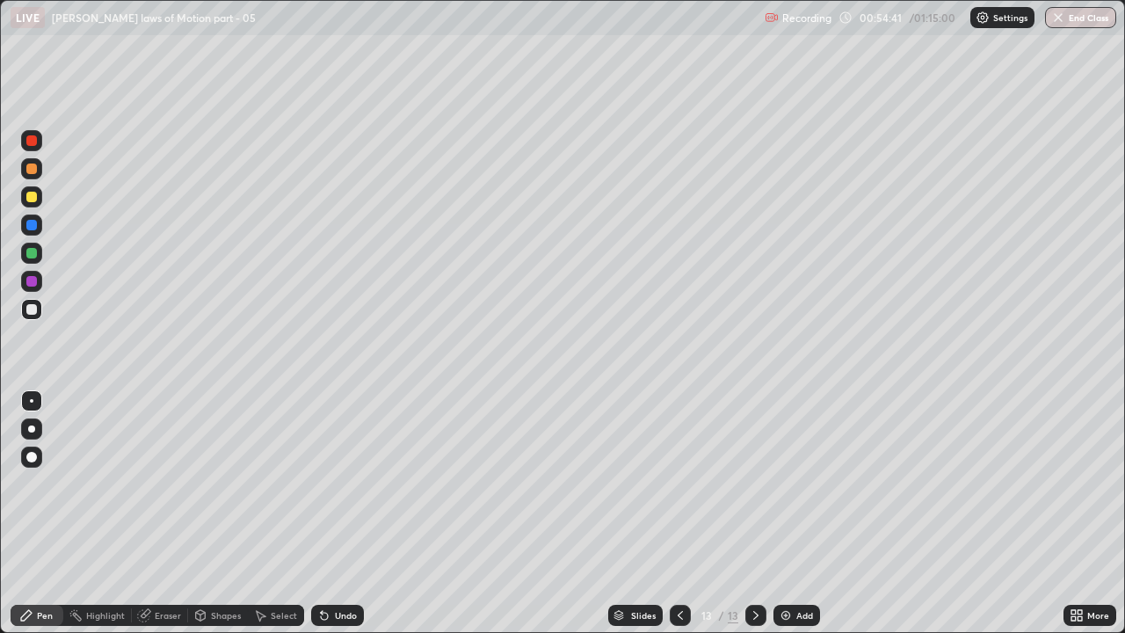
click at [152, 483] on div "Eraser" at bounding box center [160, 615] width 56 height 21
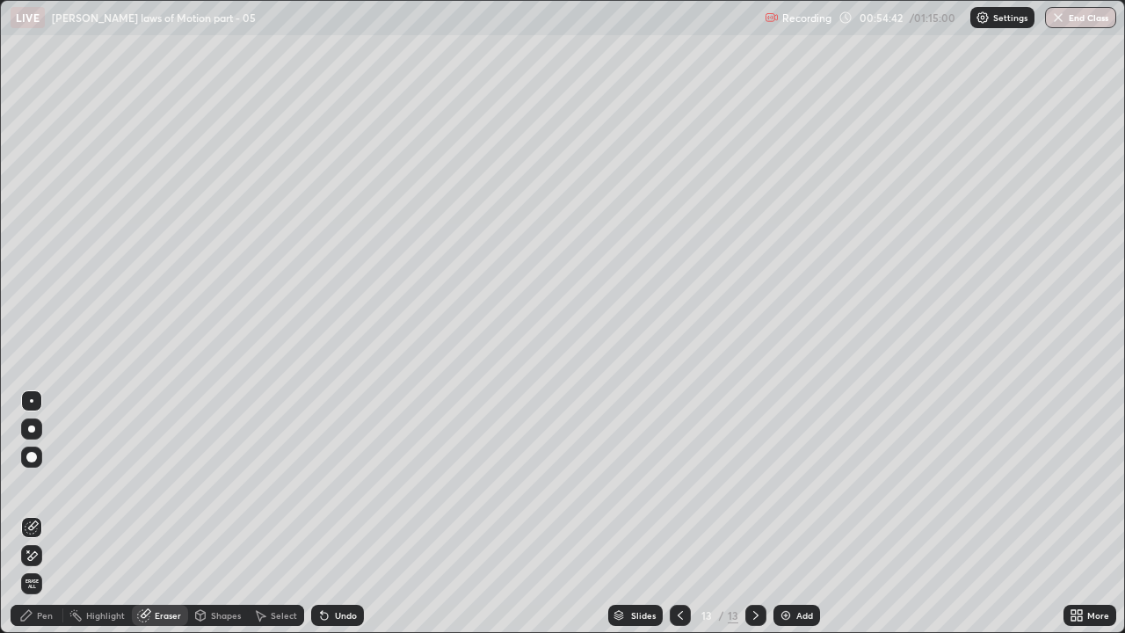
click at [49, 483] on div "Pen" at bounding box center [45, 615] width 16 height 9
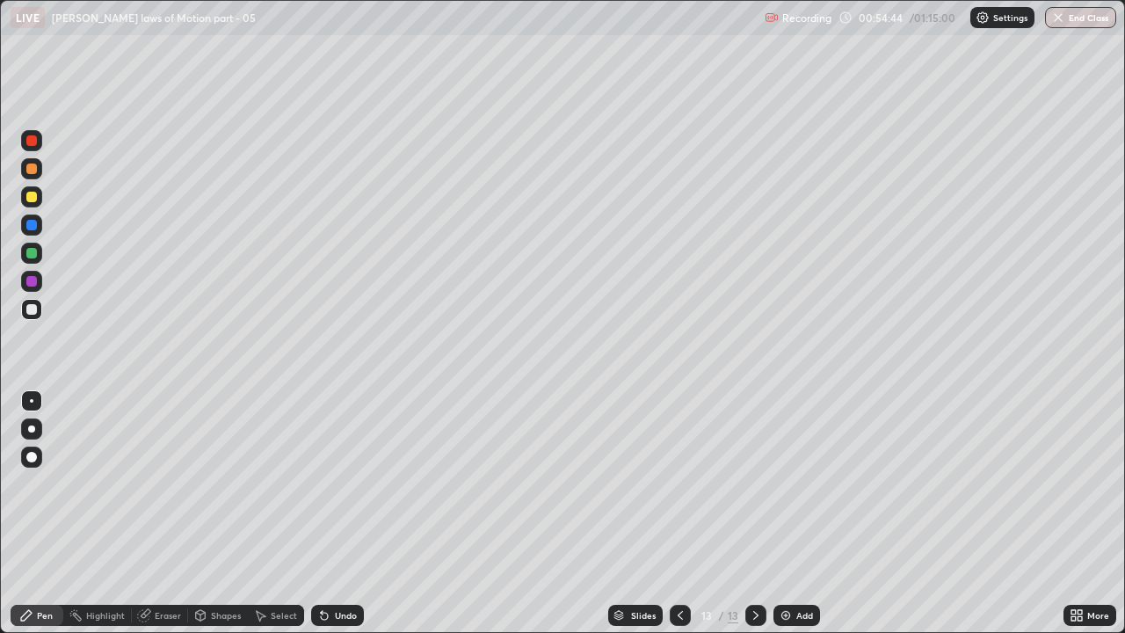
click at [46, 483] on div "Pen" at bounding box center [45, 615] width 16 height 9
click at [31, 254] on div at bounding box center [31, 253] width 11 height 11
click at [155, 483] on div "Eraser" at bounding box center [160, 615] width 56 height 21
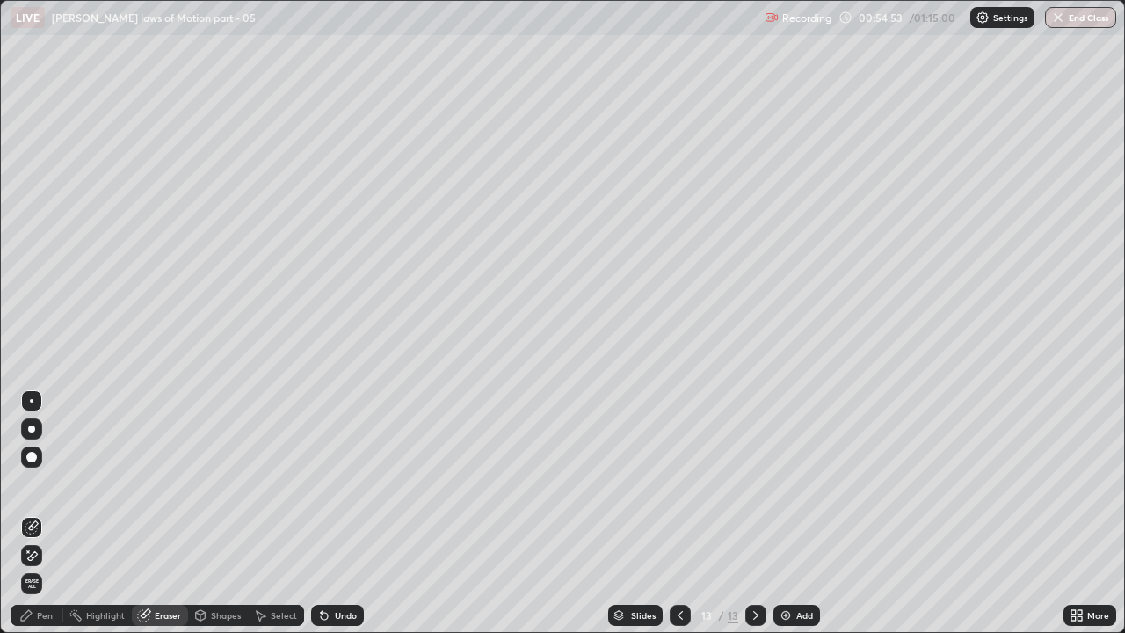
click at [52, 483] on div "Pen" at bounding box center [45, 615] width 16 height 9
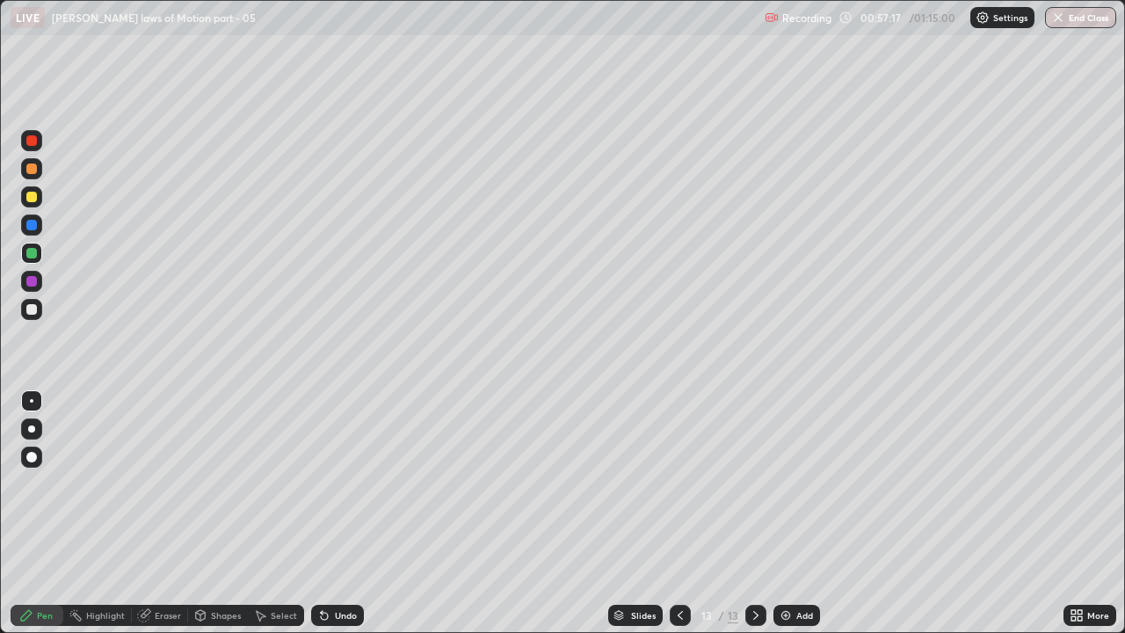
click at [32, 284] on div at bounding box center [31, 281] width 11 height 11
click at [321, 483] on icon at bounding box center [324, 616] width 7 height 7
click at [336, 483] on div "Undo" at bounding box center [346, 615] width 22 height 9
click at [782, 483] on img at bounding box center [786, 615] width 14 height 14
click at [30, 312] on div at bounding box center [31, 309] width 11 height 11
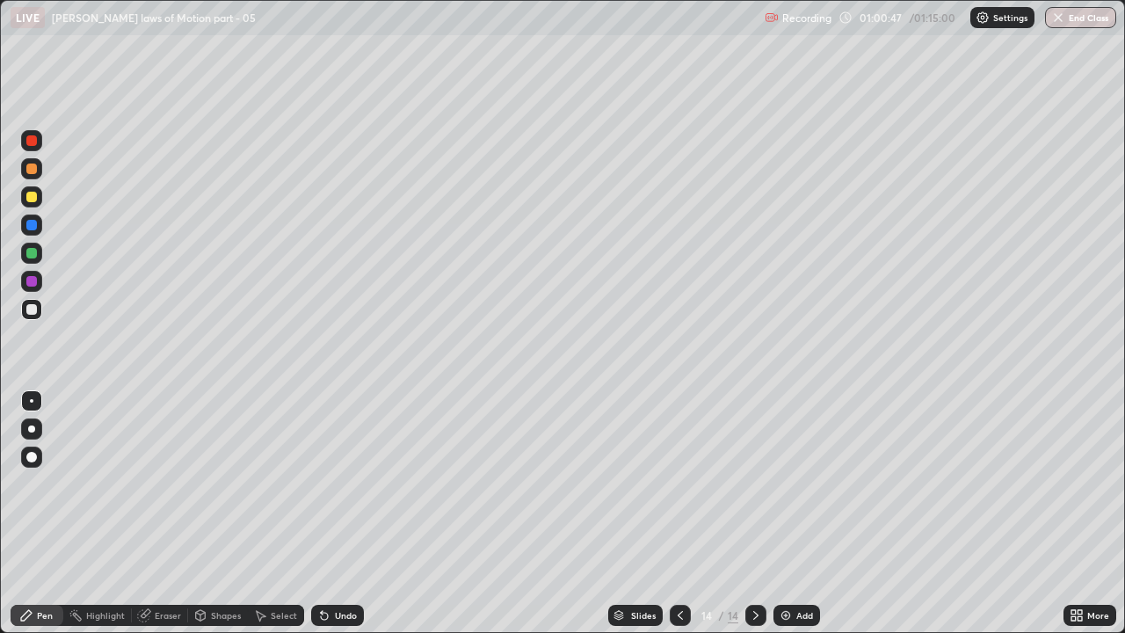
click at [328, 483] on icon at bounding box center [324, 615] width 14 height 14
click at [330, 483] on div "Undo" at bounding box center [337, 615] width 53 height 21
click at [312, 483] on div "Undo" at bounding box center [334, 615] width 60 height 35
click at [335, 483] on div "Undo" at bounding box center [346, 615] width 22 height 9
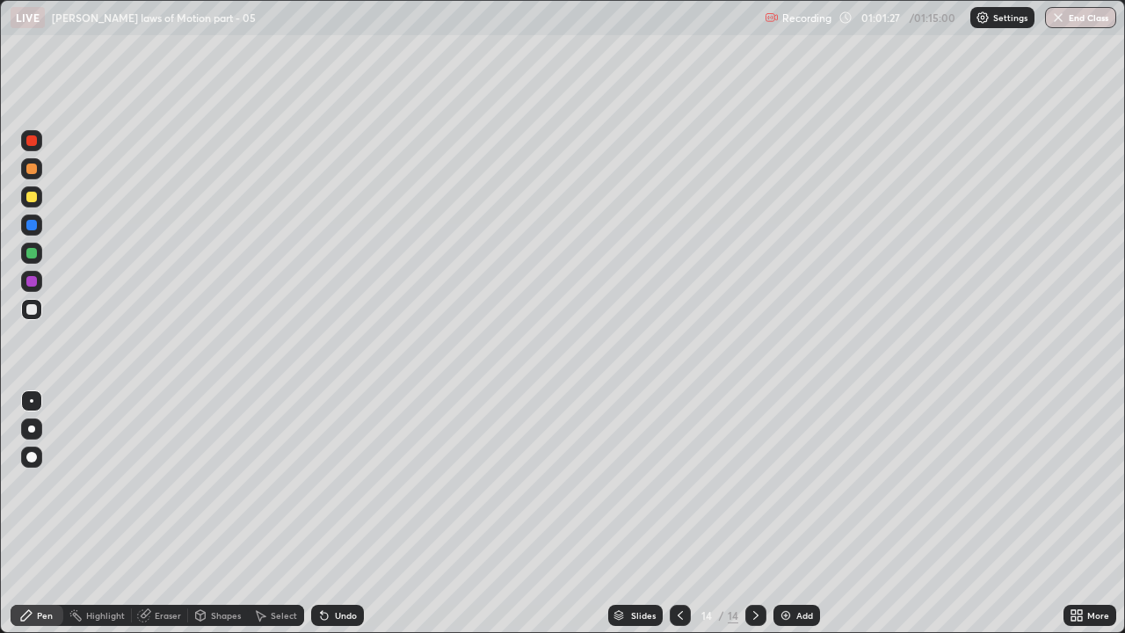
click at [155, 483] on div "Eraser" at bounding box center [160, 615] width 56 height 21
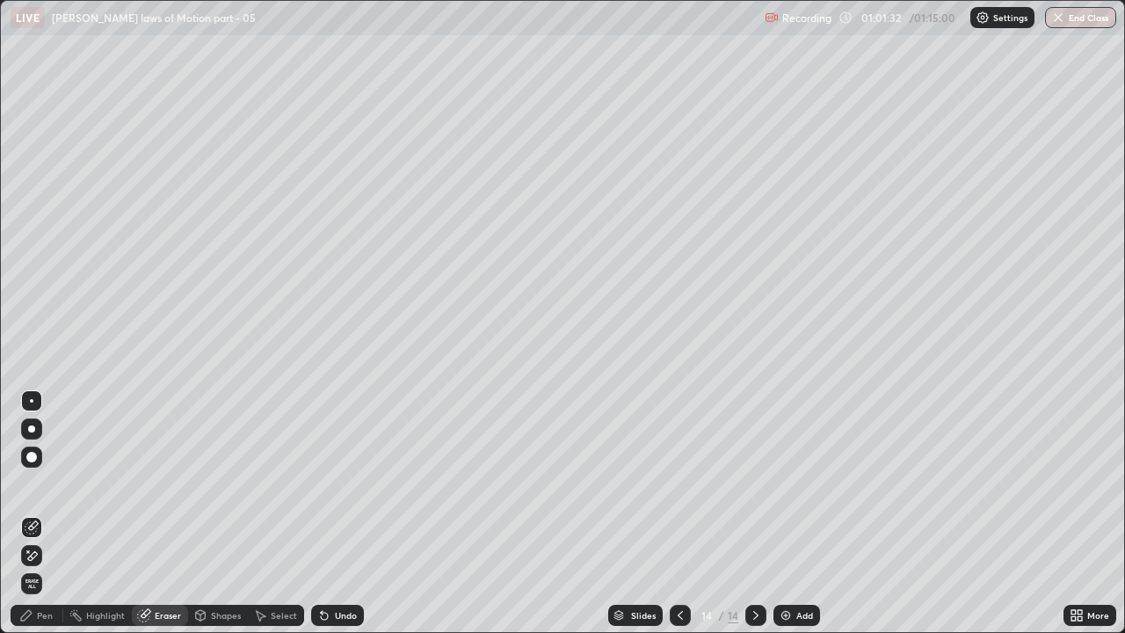
click at [41, 483] on div "Pen" at bounding box center [37, 615] width 53 height 21
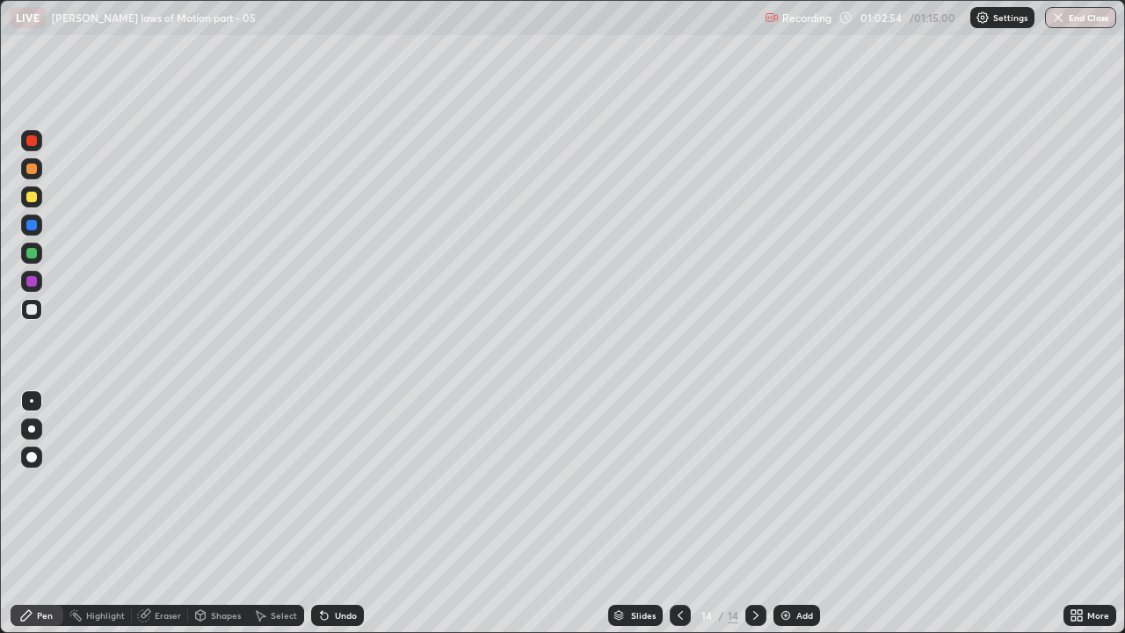
click at [30, 254] on div at bounding box center [31, 253] width 11 height 11
click at [324, 483] on icon at bounding box center [324, 616] width 7 height 7
click at [31, 301] on div at bounding box center [31, 309] width 21 height 21
click at [32, 249] on div at bounding box center [31, 253] width 11 height 11
click at [30, 260] on div at bounding box center [31, 253] width 21 height 21
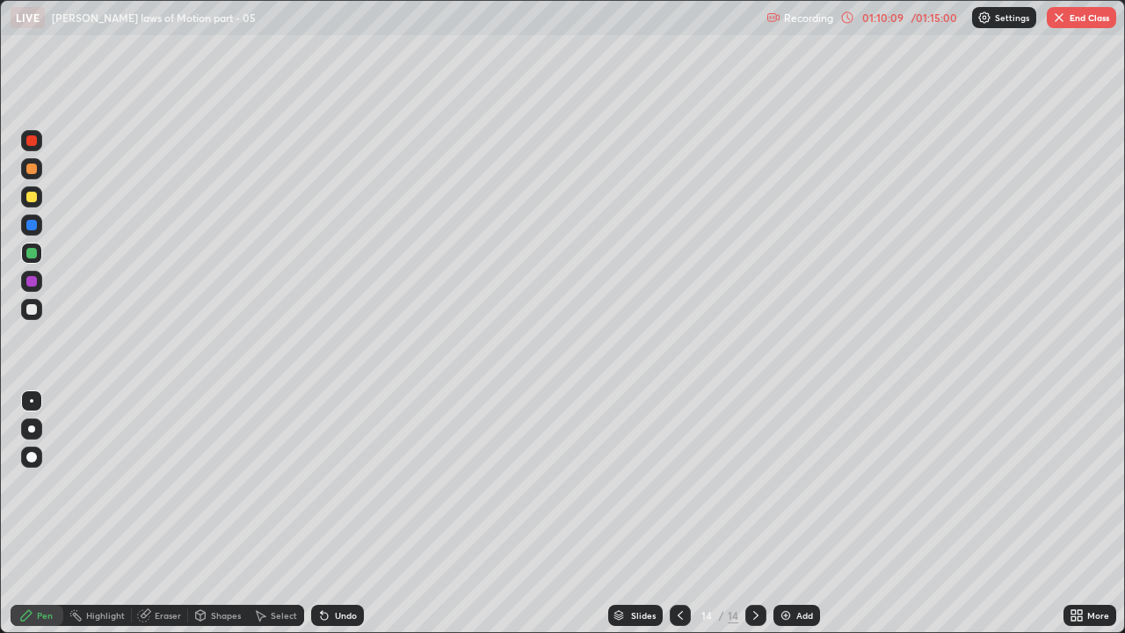
click at [779, 483] on img at bounding box center [786, 615] width 14 height 14
click at [676, 483] on icon at bounding box center [680, 615] width 14 height 14
click at [754, 483] on icon at bounding box center [756, 615] width 14 height 14
click at [678, 483] on icon at bounding box center [680, 615] width 14 height 14
click at [754, 483] on icon at bounding box center [756, 615] width 14 height 14
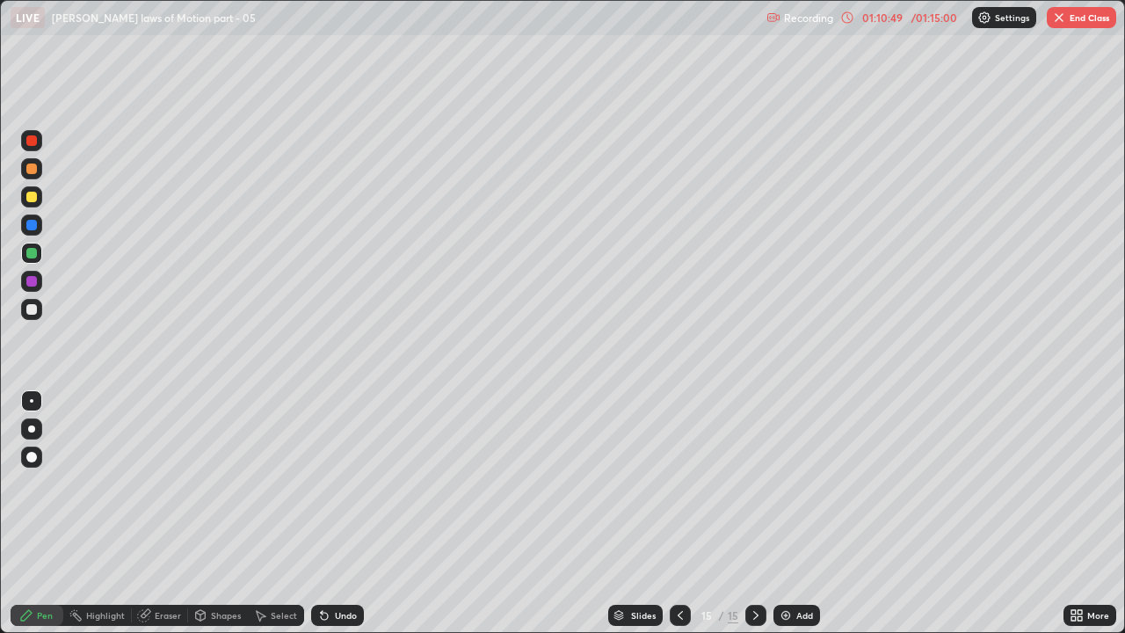
click at [31, 307] on div at bounding box center [31, 309] width 11 height 11
click at [322, 483] on icon at bounding box center [324, 616] width 7 height 7
click at [328, 483] on icon at bounding box center [324, 615] width 14 height 14
click at [35, 278] on div at bounding box center [31, 281] width 11 height 11
click at [324, 483] on icon at bounding box center [324, 615] width 14 height 14
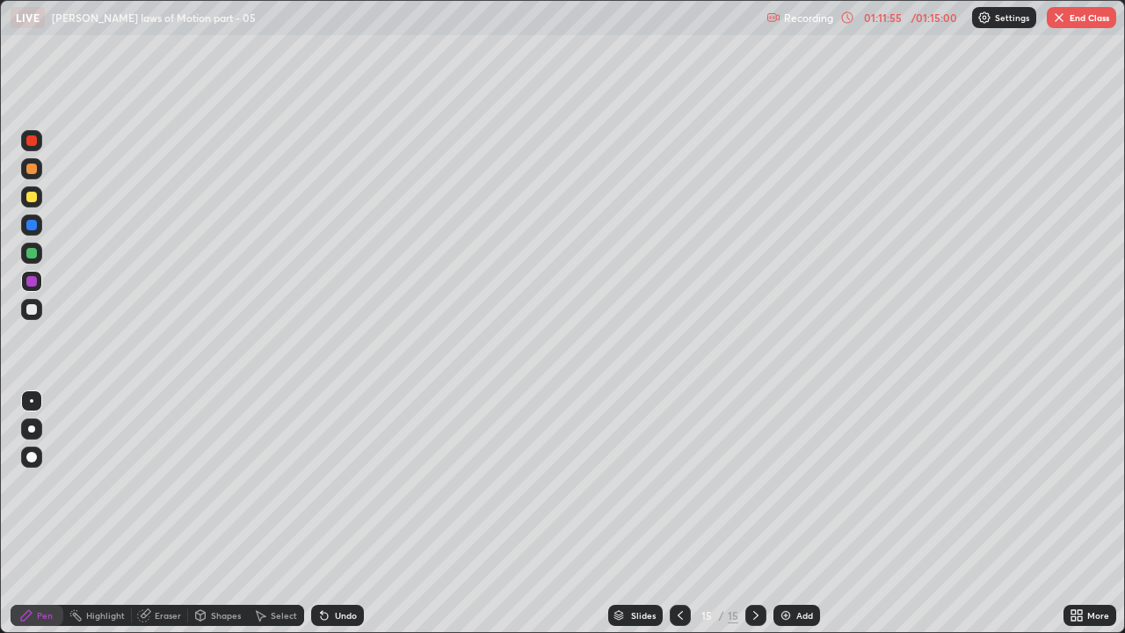
click at [329, 483] on div "Undo" at bounding box center [337, 615] width 53 height 21
click at [322, 483] on icon at bounding box center [324, 616] width 7 height 7
click at [325, 483] on icon at bounding box center [324, 615] width 14 height 14
click at [322, 483] on icon at bounding box center [324, 616] width 7 height 7
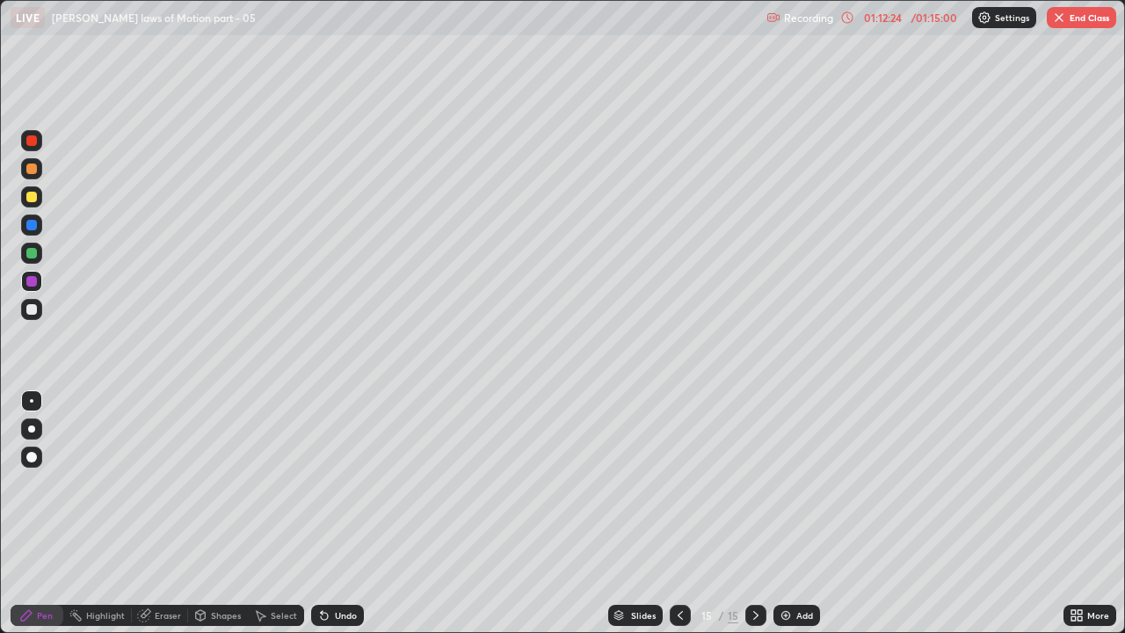
click at [163, 483] on div "Eraser" at bounding box center [168, 615] width 26 height 9
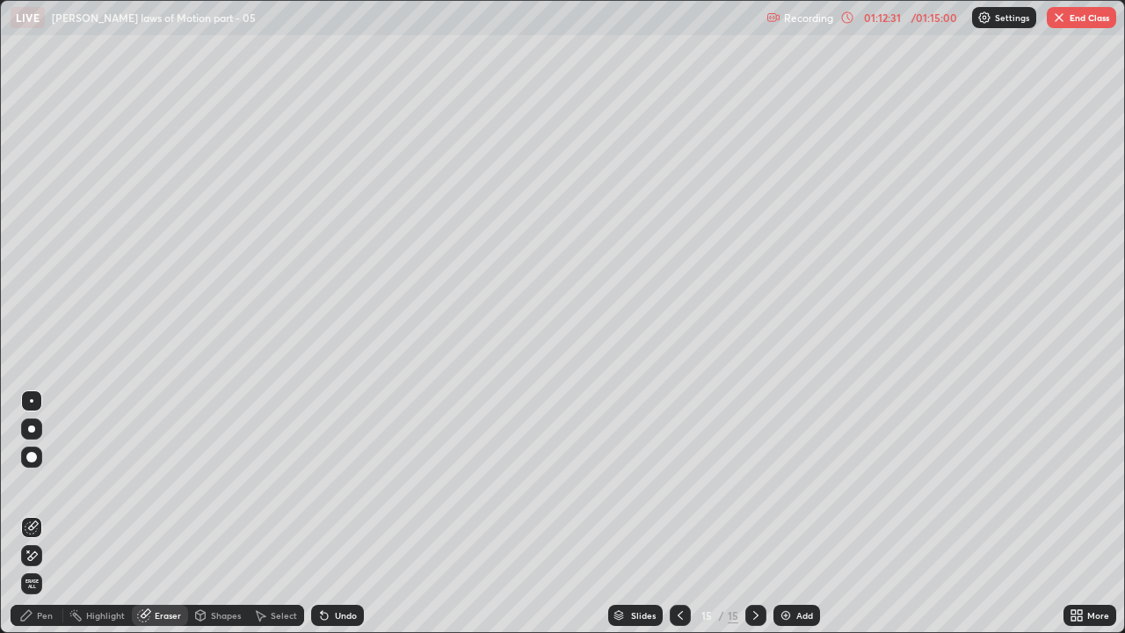
click at [43, 483] on div "Pen" at bounding box center [45, 615] width 16 height 9
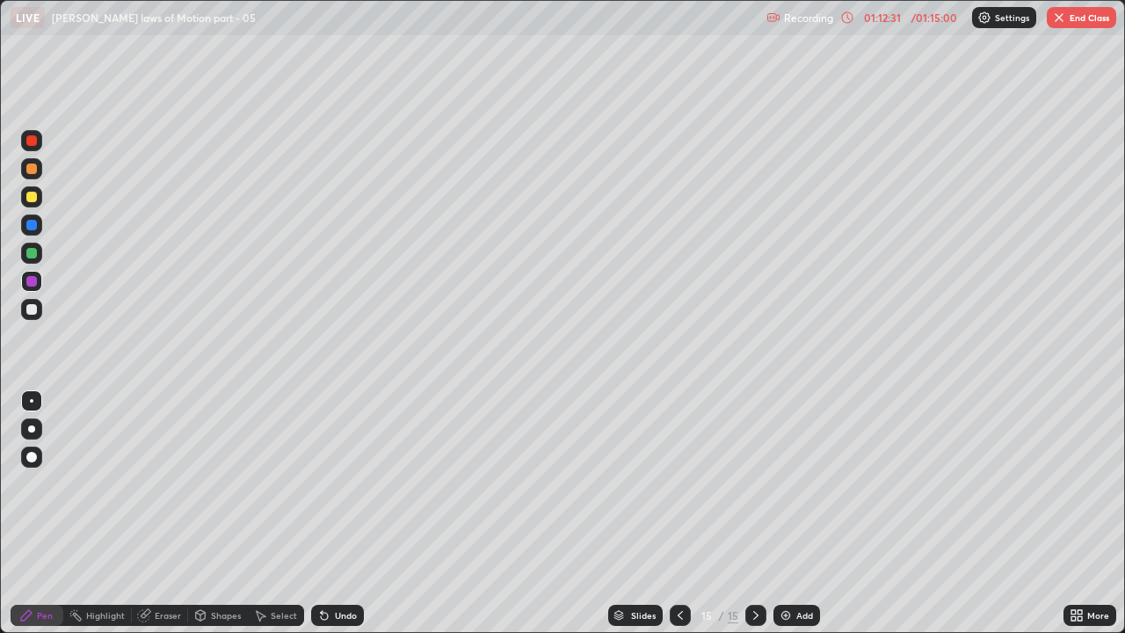
click at [31, 308] on div at bounding box center [31, 309] width 11 height 11
click at [329, 483] on div "Undo" at bounding box center [337, 615] width 53 height 21
click at [32, 283] on div at bounding box center [31, 281] width 11 height 11
click at [33, 250] on div at bounding box center [31, 253] width 11 height 11
click at [33, 223] on div at bounding box center [31, 225] width 11 height 11
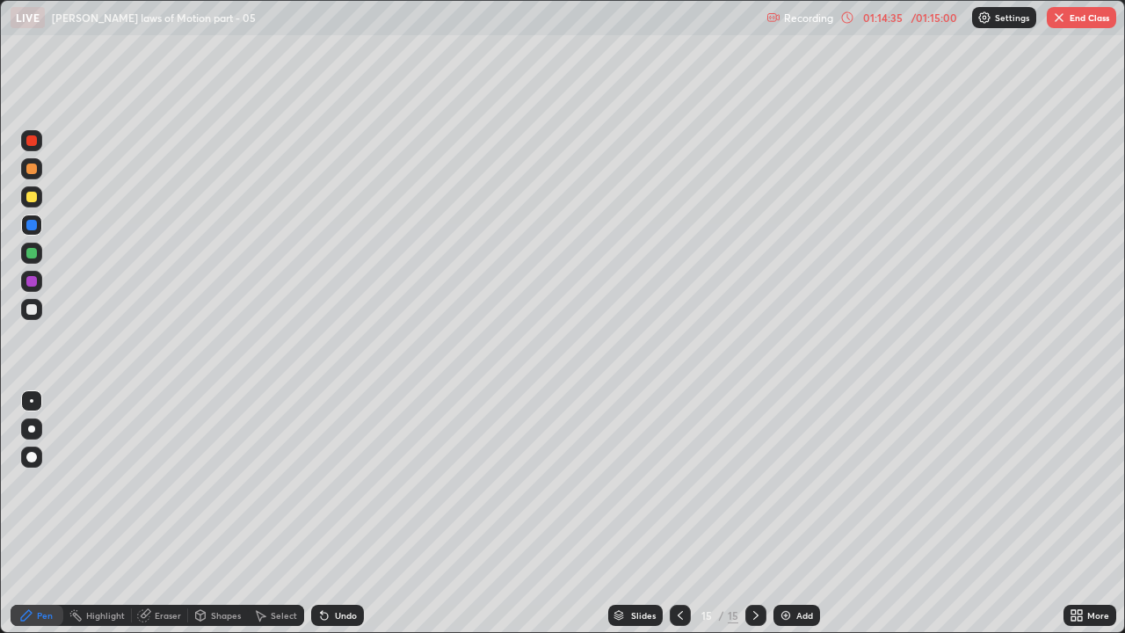
click at [33, 256] on div at bounding box center [31, 253] width 11 height 11
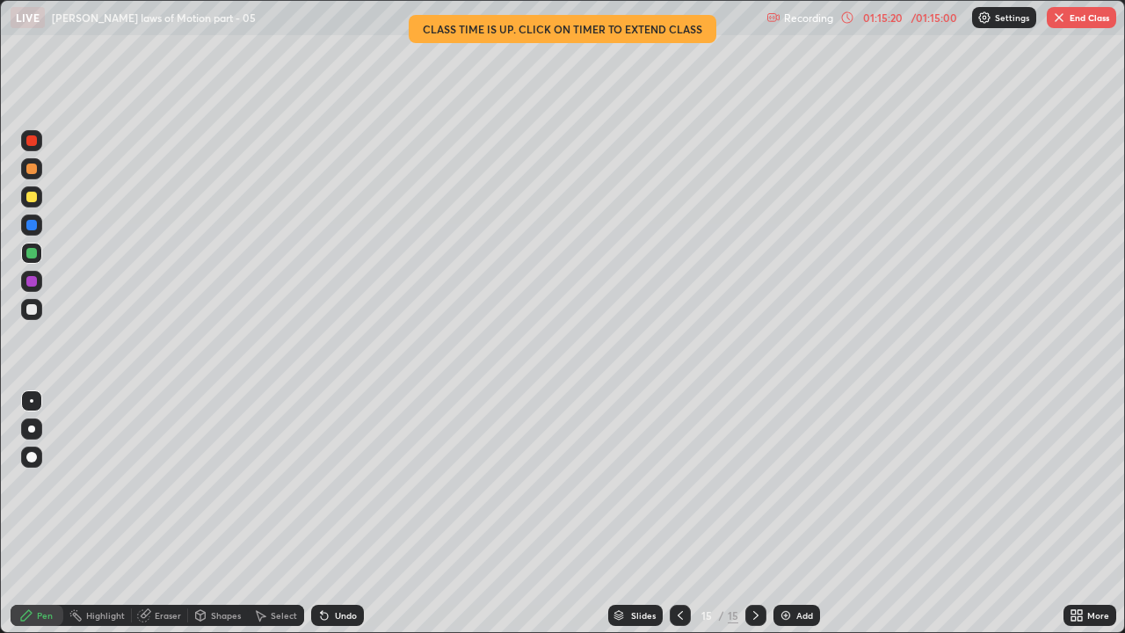
click at [33, 279] on div at bounding box center [31, 281] width 11 height 11
click at [160, 483] on div "Eraser" at bounding box center [168, 615] width 26 height 9
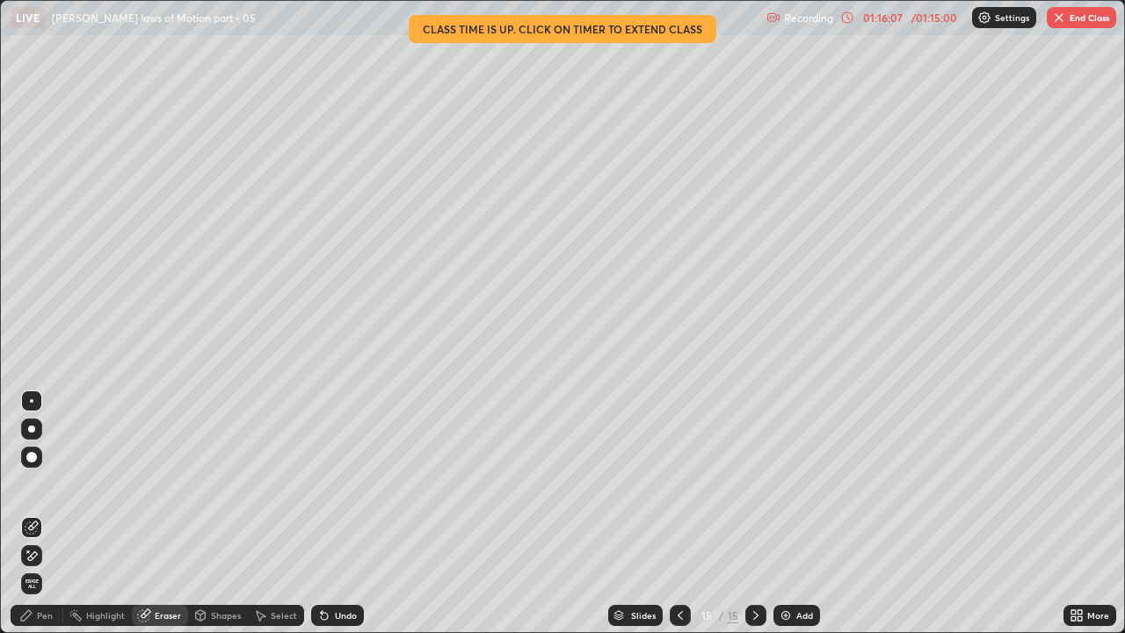
click at [32, 483] on icon at bounding box center [32, 555] width 14 height 15
click at [40, 483] on div "Pen" at bounding box center [45, 615] width 16 height 9
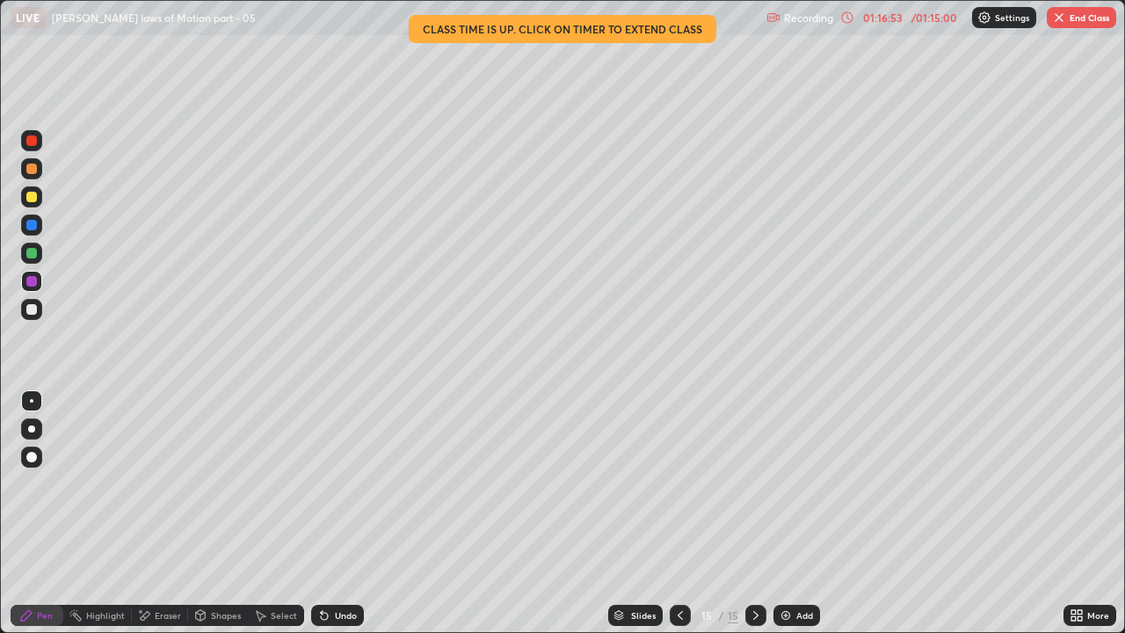
click at [789, 483] on img at bounding box center [786, 615] width 14 height 14
click at [33, 309] on div at bounding box center [31, 309] width 11 height 11
click at [335, 483] on div "Undo" at bounding box center [346, 615] width 22 height 9
click at [327, 483] on icon at bounding box center [324, 615] width 14 height 14
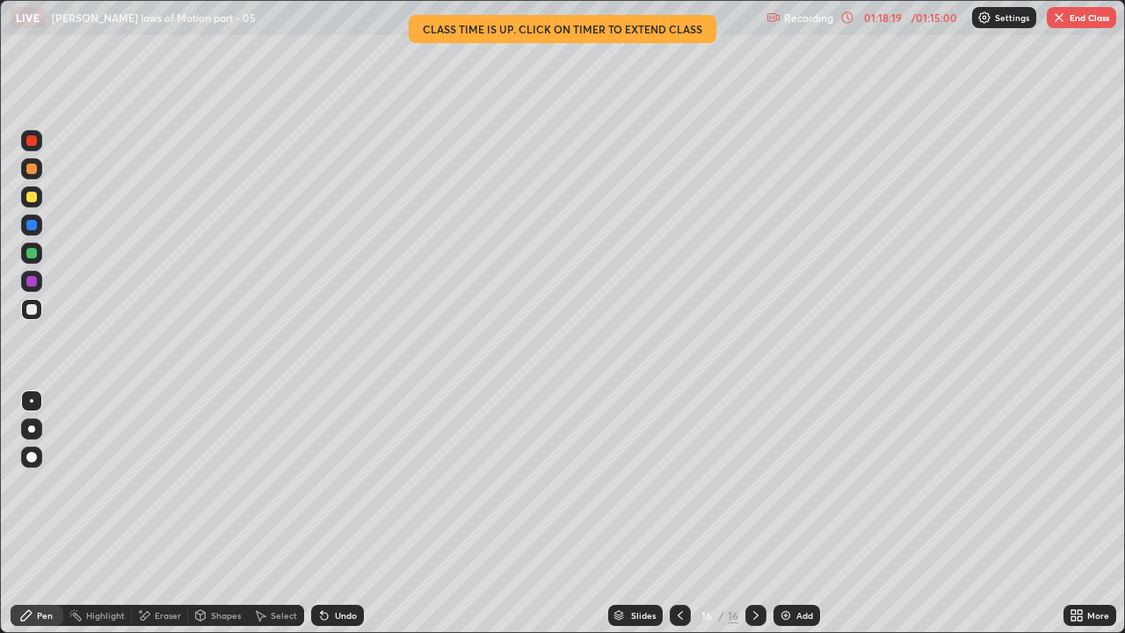
click at [322, 483] on icon at bounding box center [324, 616] width 7 height 7
click at [327, 483] on div "Undo" at bounding box center [334, 615] width 60 height 35
click at [29, 248] on div at bounding box center [31, 253] width 11 height 11
click at [335, 483] on div "Undo" at bounding box center [346, 615] width 22 height 9
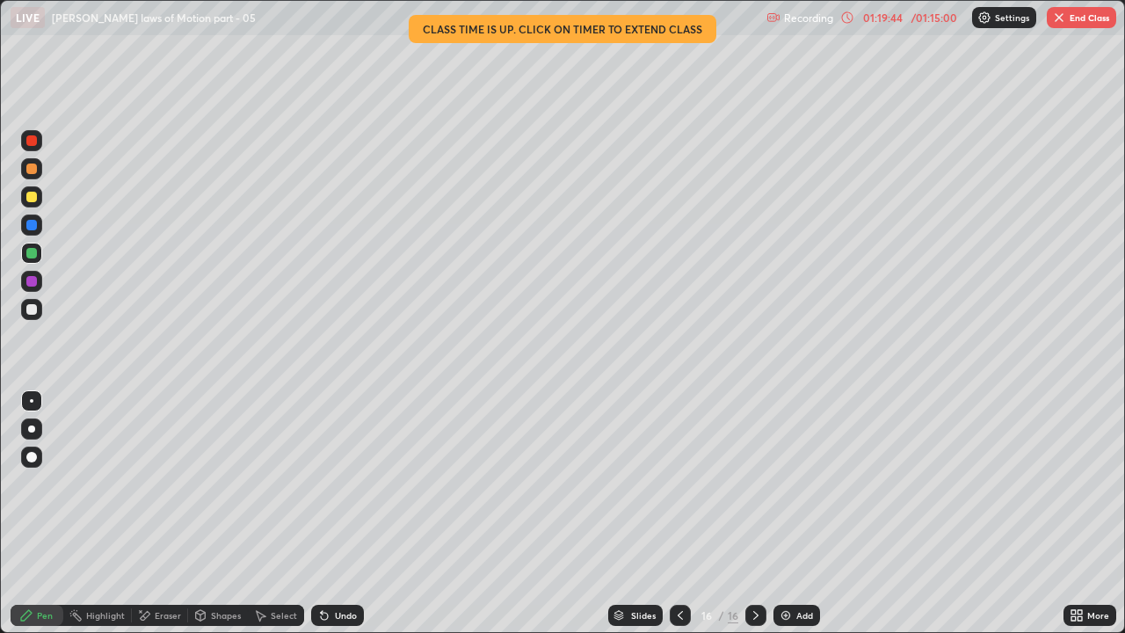
click at [335, 483] on div "Undo" at bounding box center [346, 615] width 22 height 9
click at [35, 309] on div at bounding box center [31, 309] width 11 height 11
click at [330, 483] on div "Undo" at bounding box center [337, 615] width 53 height 21
click at [336, 483] on div "Undo" at bounding box center [337, 615] width 53 height 21
click at [169, 483] on div "Eraser" at bounding box center [160, 615] width 56 height 21
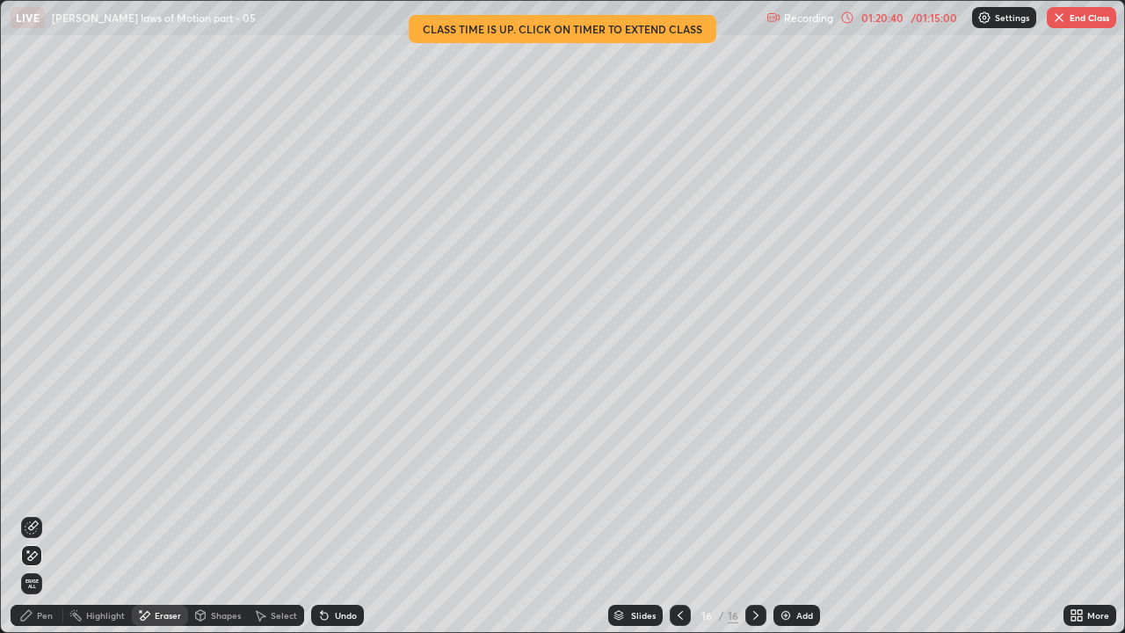
click at [33, 483] on div at bounding box center [31, 527] width 21 height 21
click at [49, 483] on div "Pen" at bounding box center [45, 615] width 16 height 9
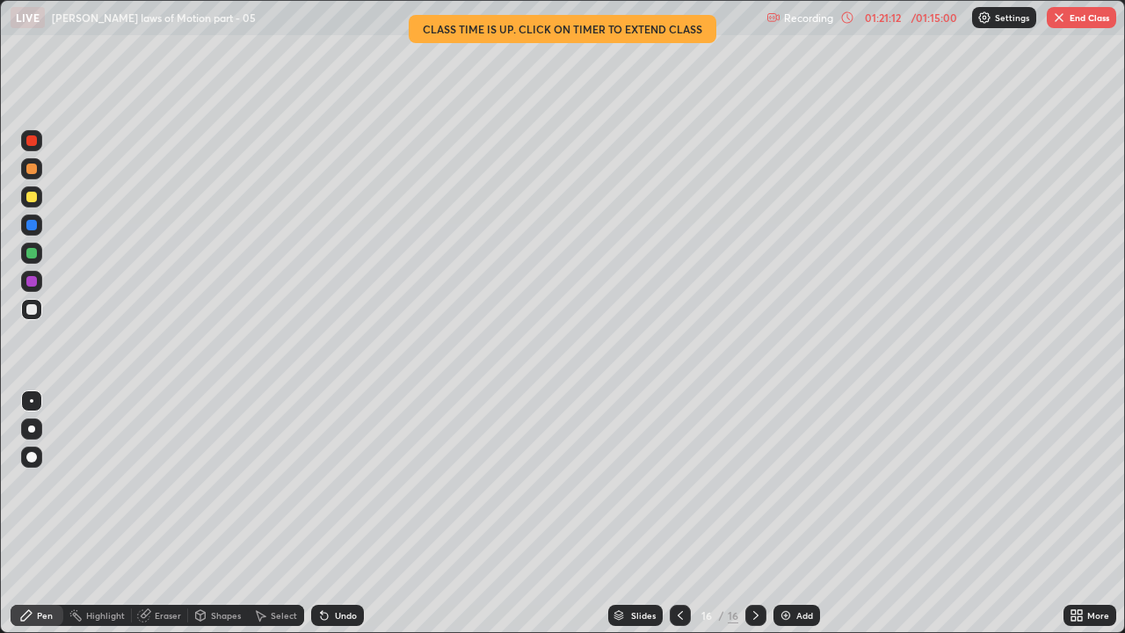
click at [28, 252] on div at bounding box center [31, 253] width 11 height 11
click at [1069, 20] on button "End Class" at bounding box center [1081, 17] width 69 height 21
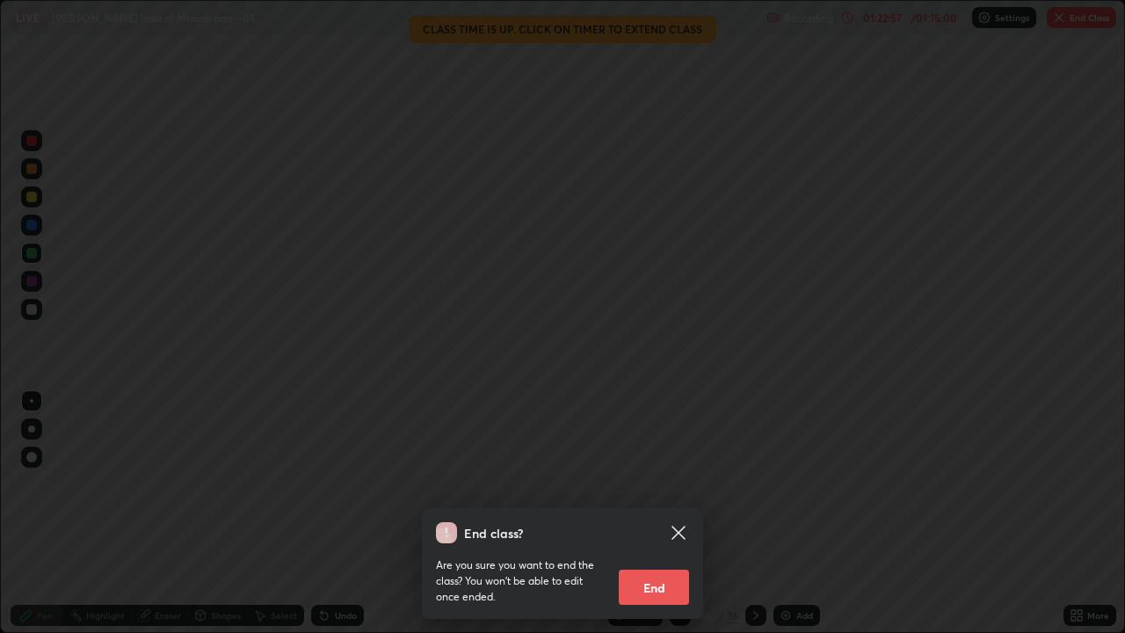
click at [642, 483] on button "End" at bounding box center [654, 586] width 70 height 35
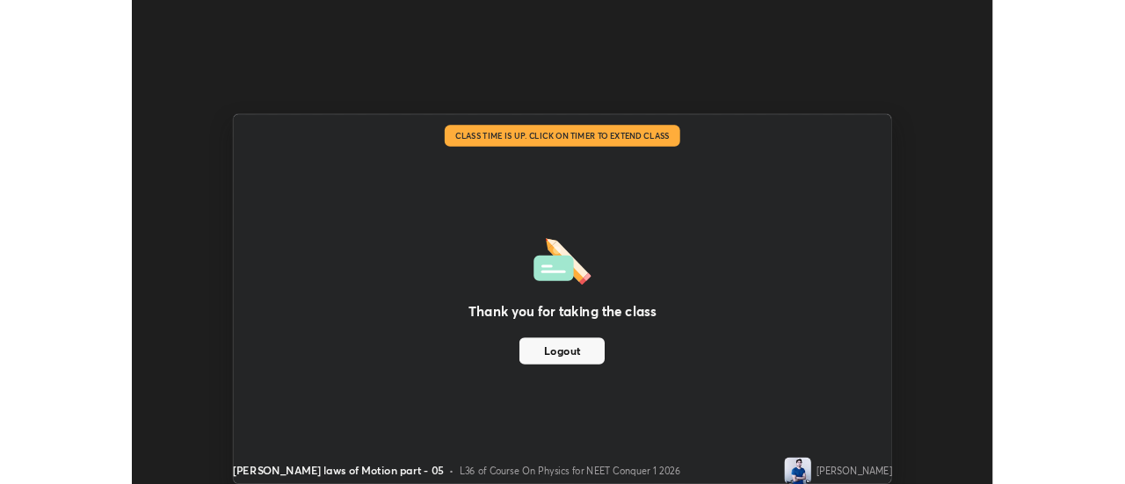
scroll to position [87393, 86752]
